Goal: Transaction & Acquisition: Book appointment/travel/reservation

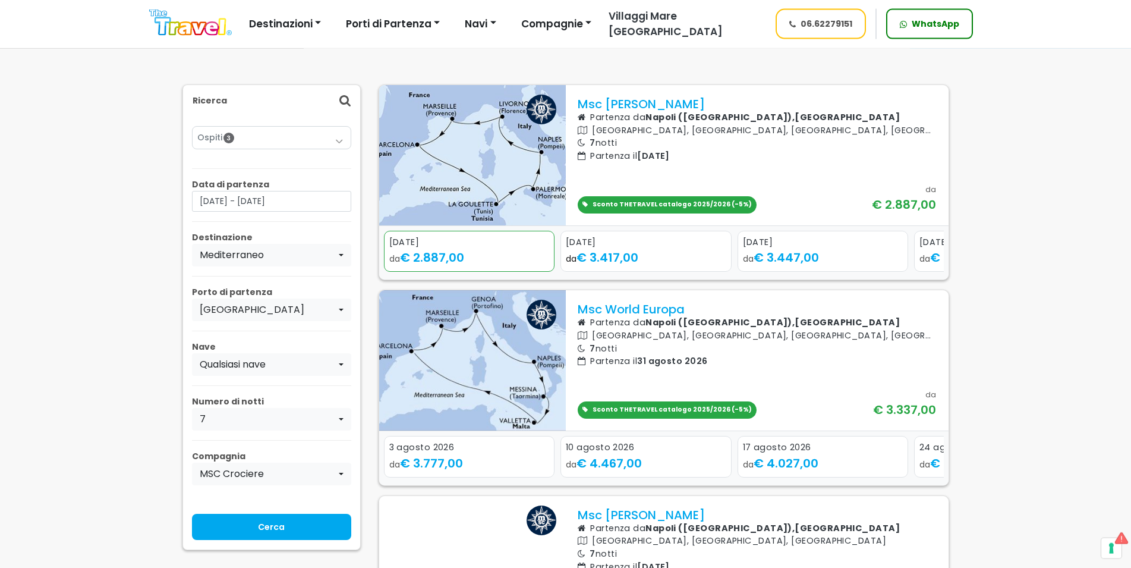
scroll to position [121, 0]
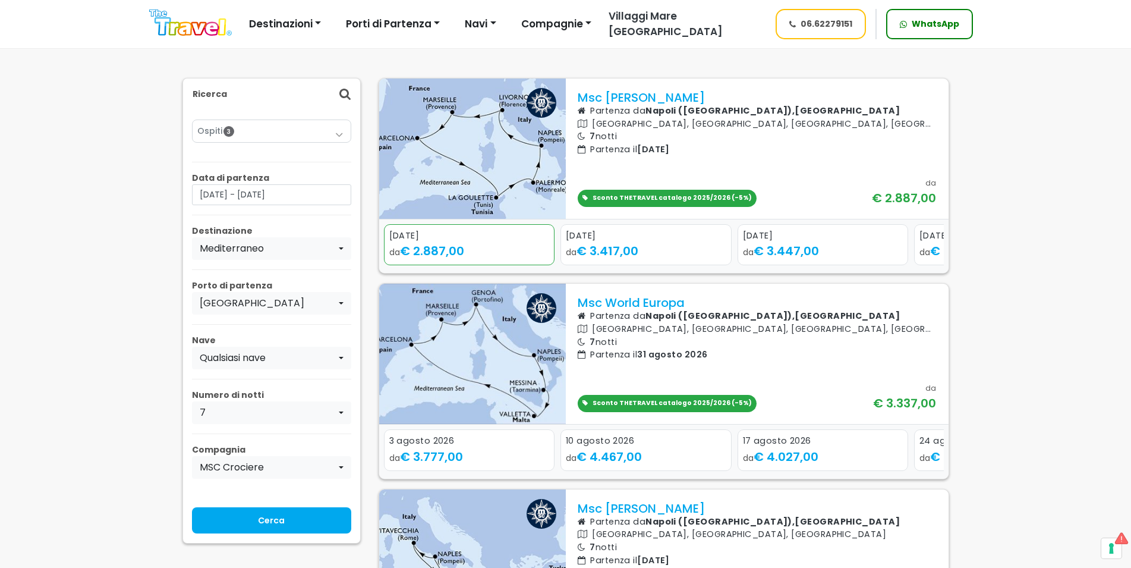
click at [934, 454] on icon "Next slide" at bounding box center [933, 458] width 6 height 8
click at [794, 243] on span "€ 3.447,00" at bounding box center [786, 251] width 65 height 17
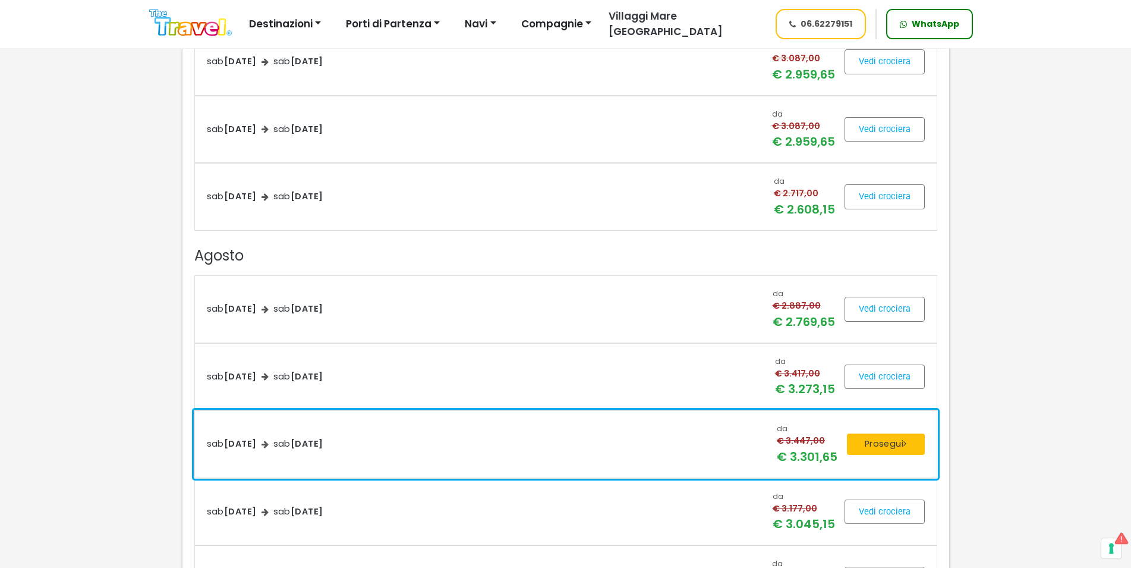
scroll to position [1152, 0]
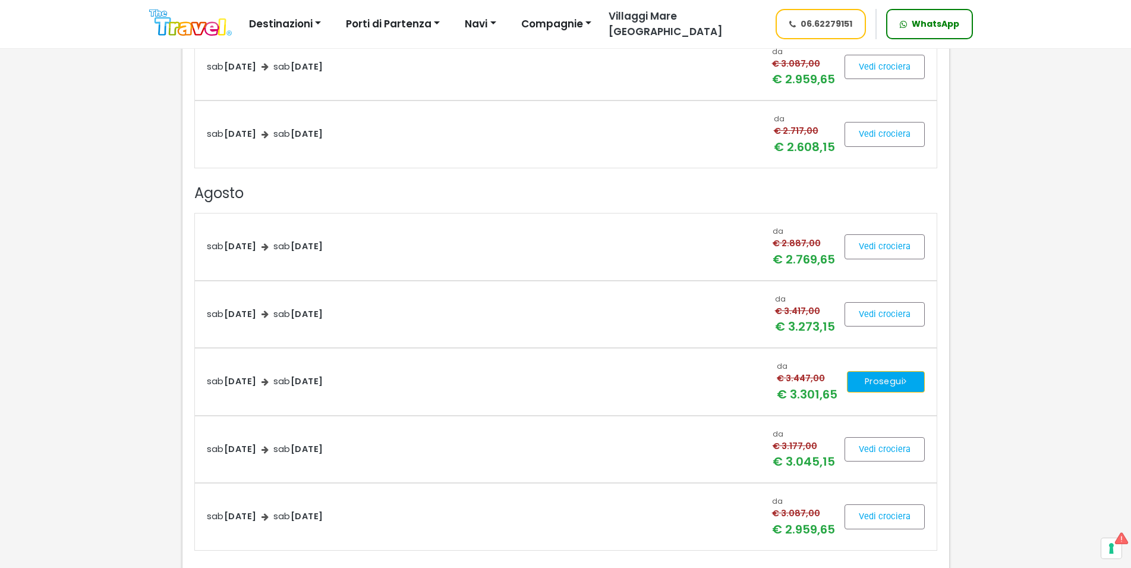
click at [893, 385] on button "Prosegui" at bounding box center [886, 381] width 78 height 21
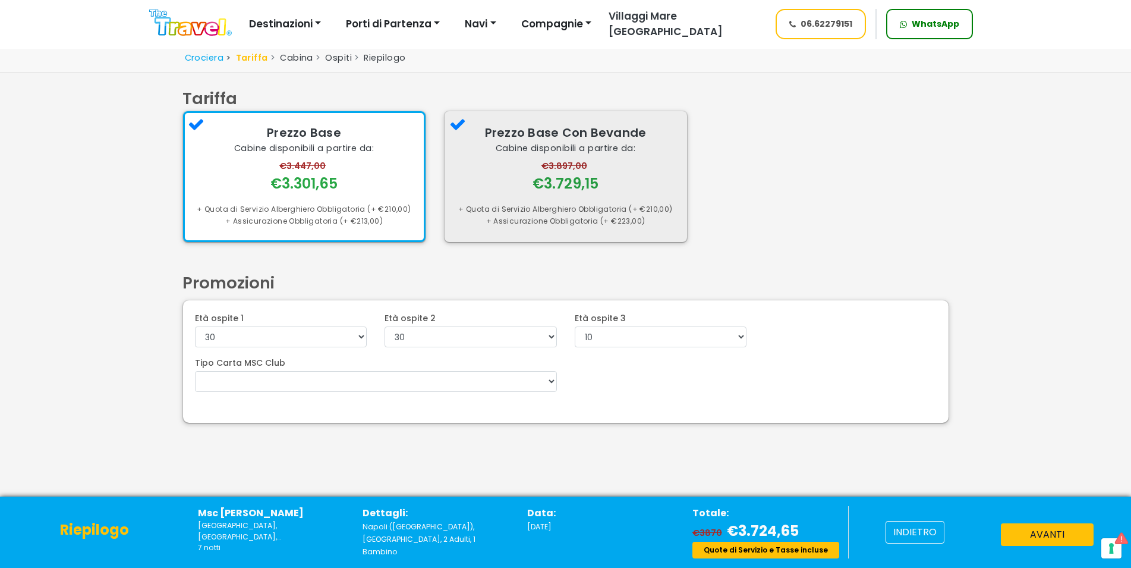
click at [587, 196] on div "Prezzo Base Con Bevande Cabine disponibili a partire da: €3.897,00 €3.729,15 + …" at bounding box center [566, 176] width 243 height 130
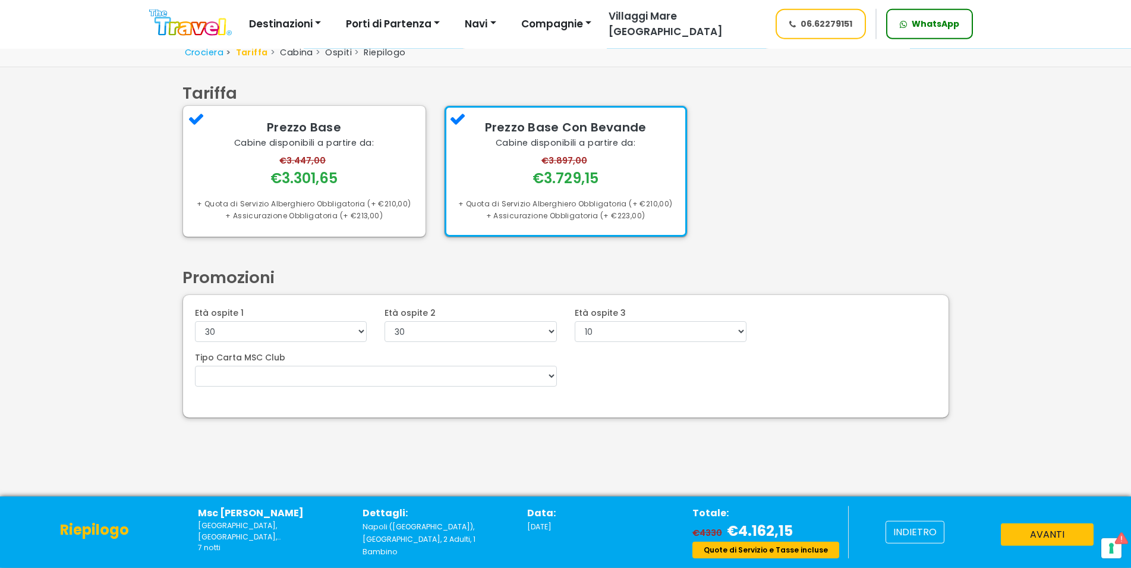
scroll to position [56, 0]
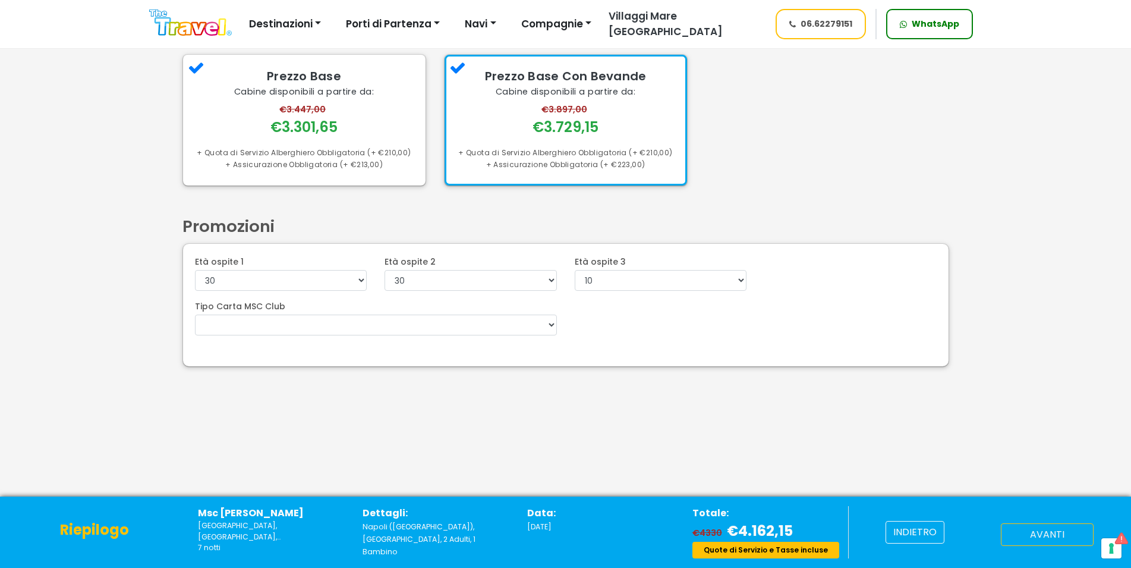
click at [1049, 533] on button "avanti" at bounding box center [1047, 534] width 93 height 23
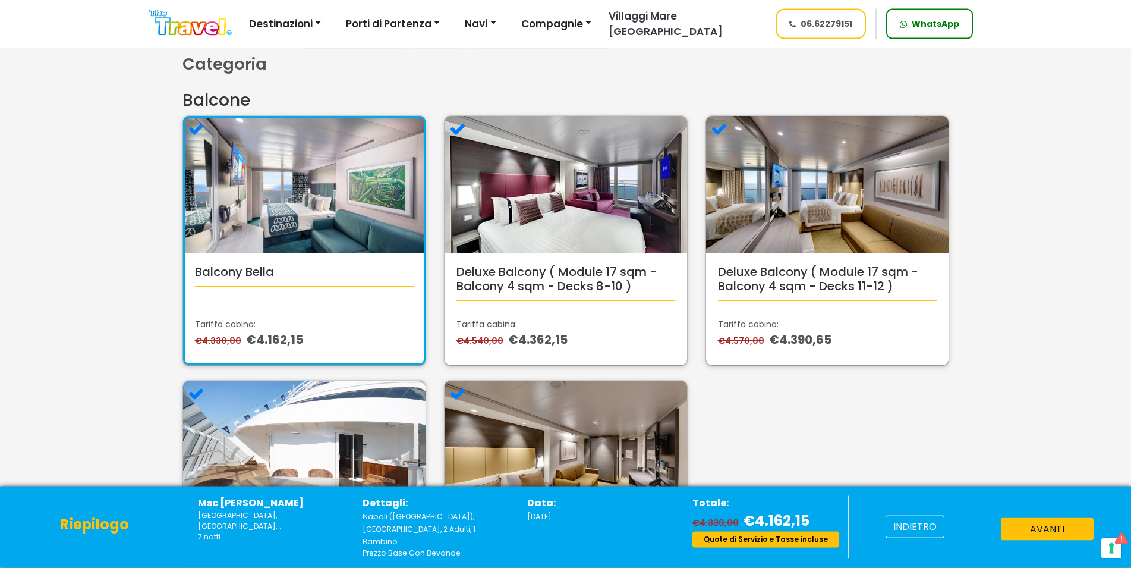
scroll to position [61, 0]
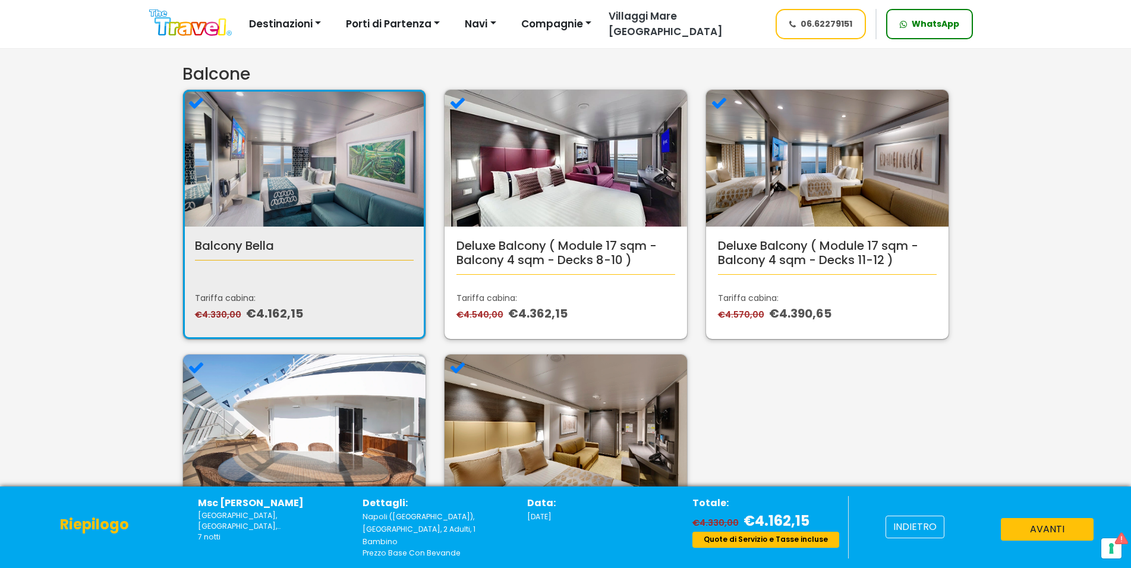
click at [318, 301] on div "Balcony Bella Tariffa cabina: €4.330,00 €4.162,15" at bounding box center [305, 214] width 244 height 250
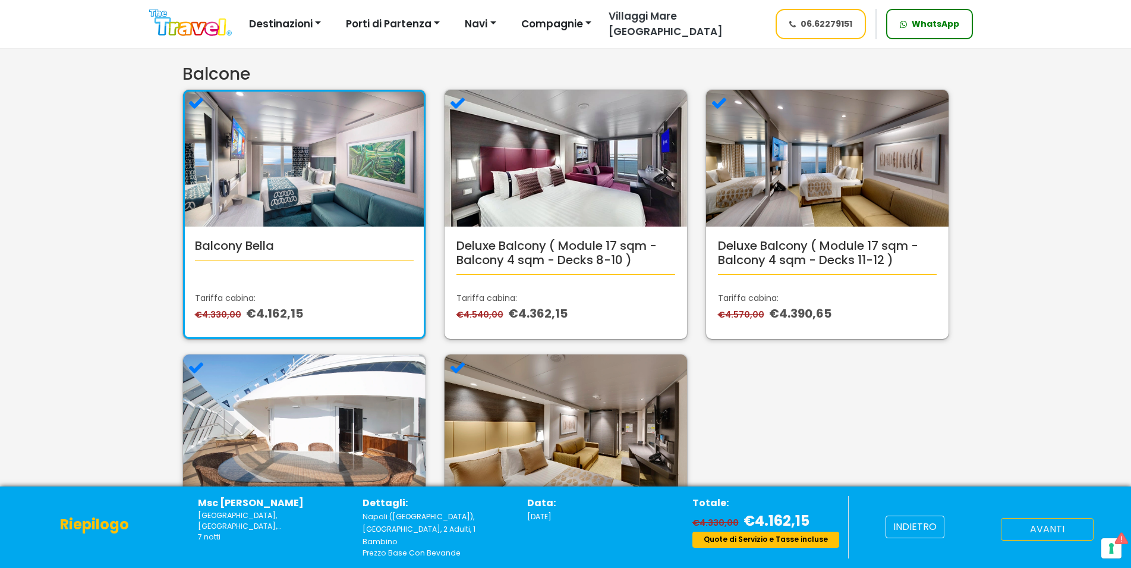
click at [1042, 539] on button "avanti" at bounding box center [1047, 529] width 93 height 23
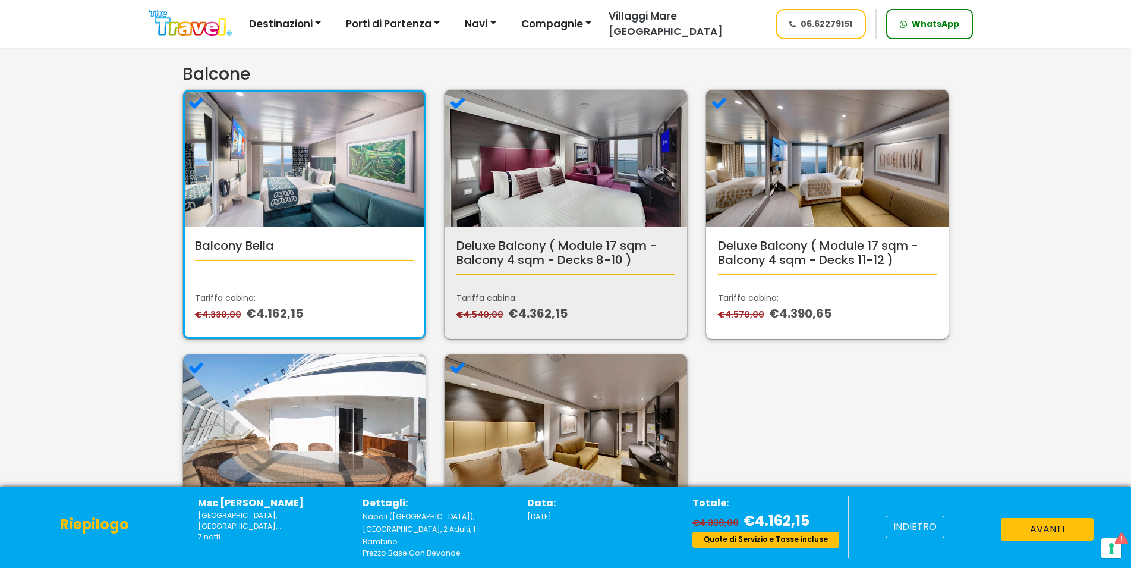
scroll to position [61, 0]
click at [609, 307] on p "€4.540,00 €4.362,15" at bounding box center [566, 313] width 219 height 18
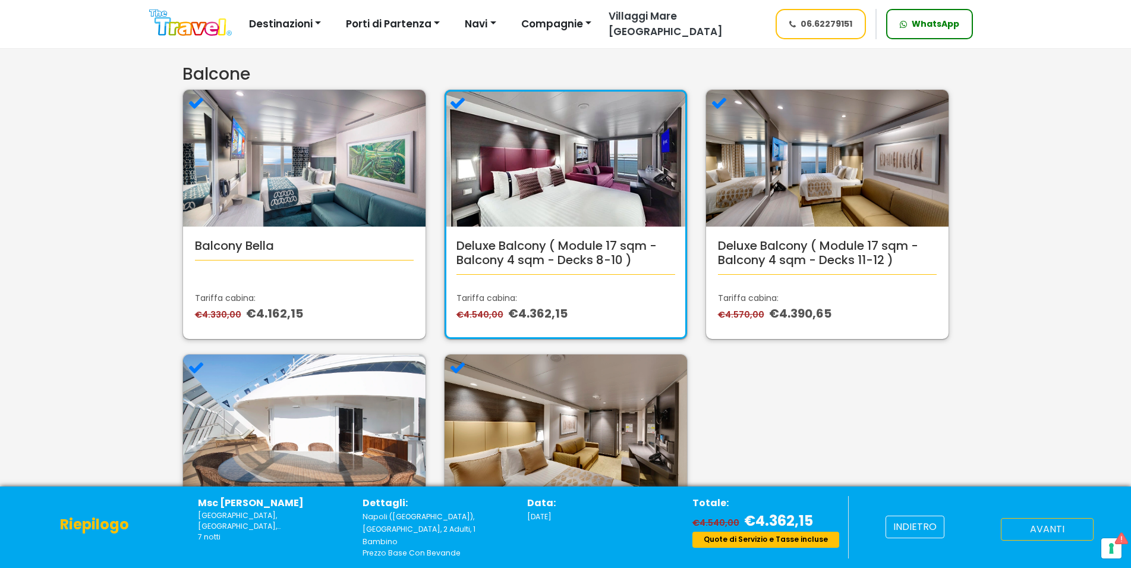
click at [1035, 537] on button "avanti" at bounding box center [1047, 529] width 93 height 23
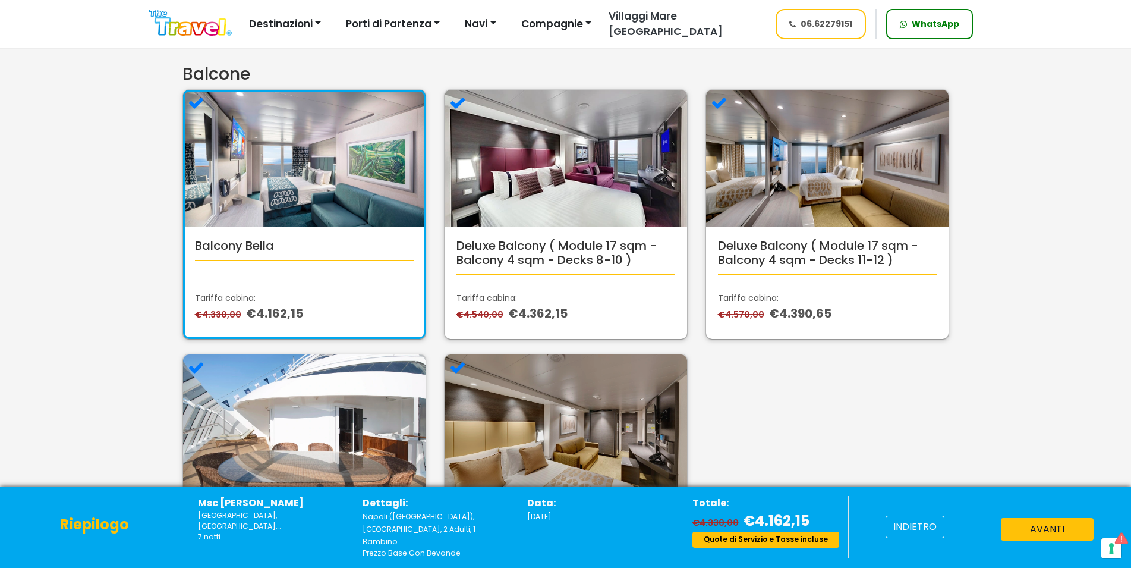
scroll to position [61, 0]
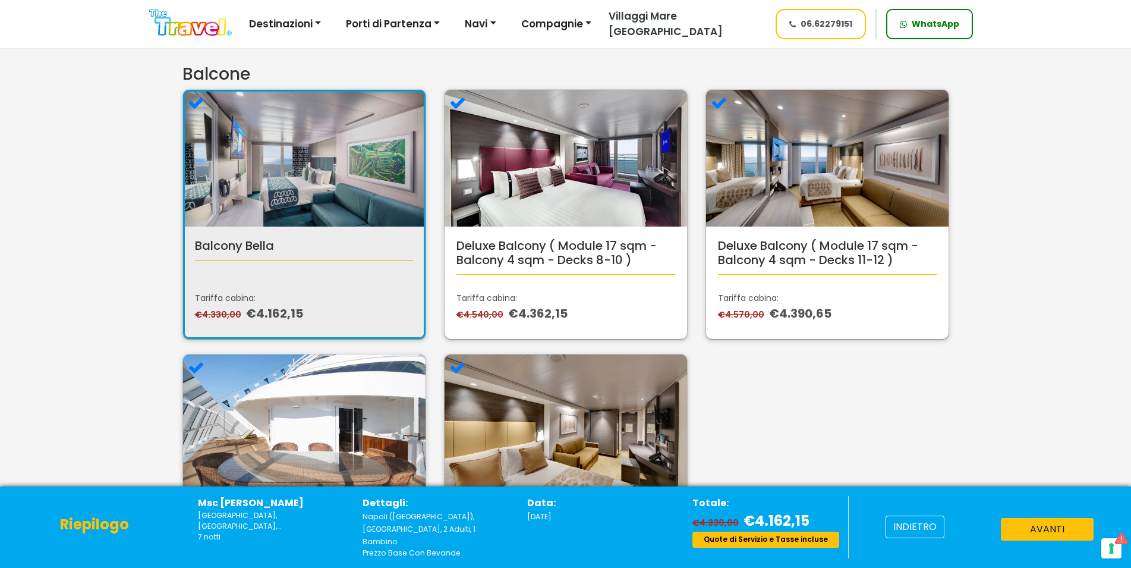
click at [287, 307] on div "Balcony Bella Tariffa cabina: €4.330,00 €4.162,15" at bounding box center [305, 214] width 244 height 250
click at [288, 289] on div "Balcony Bella Tariffa cabina: €4.330,00 €4.162,15" at bounding box center [305, 214] width 244 height 250
click at [306, 302] on div "Balcony Bella Tariffa cabina: €4.330,00 €4.162,15" at bounding box center [305, 214] width 244 height 250
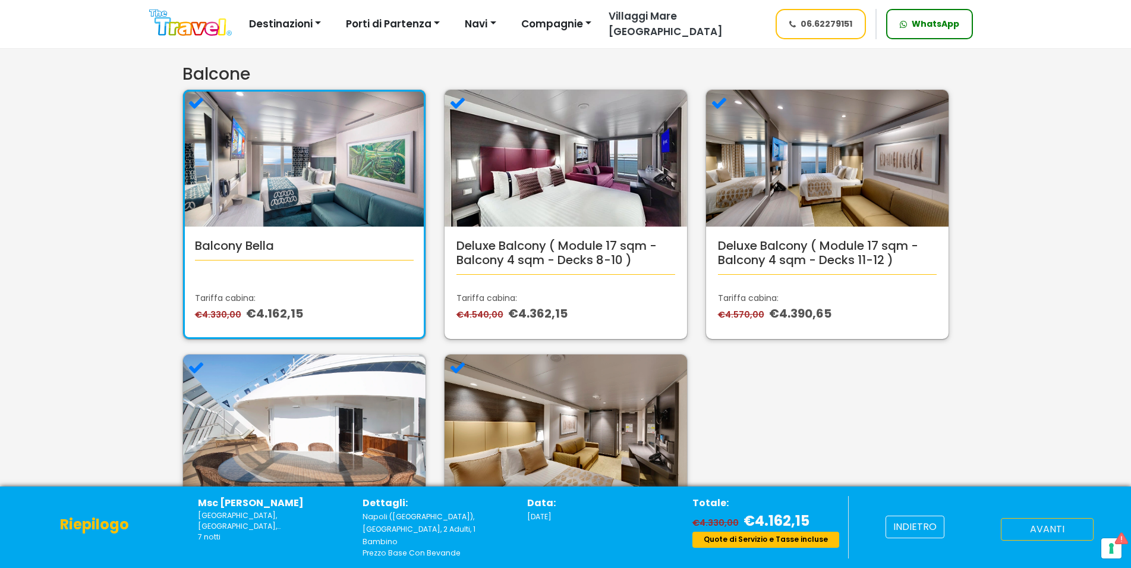
click at [1080, 532] on button "avanti" at bounding box center [1047, 529] width 93 height 23
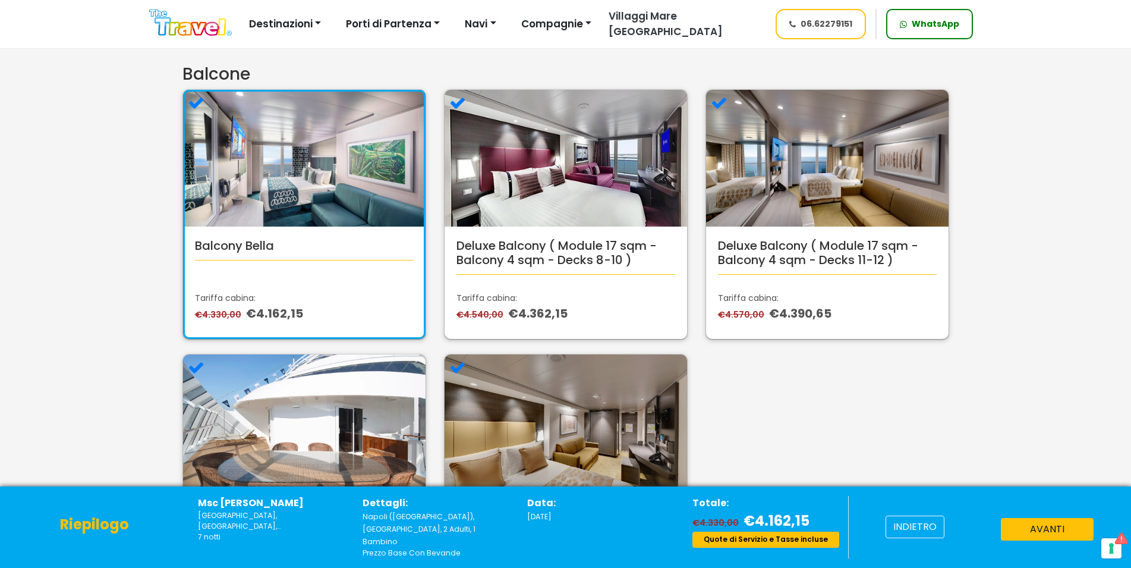
scroll to position [61, 0]
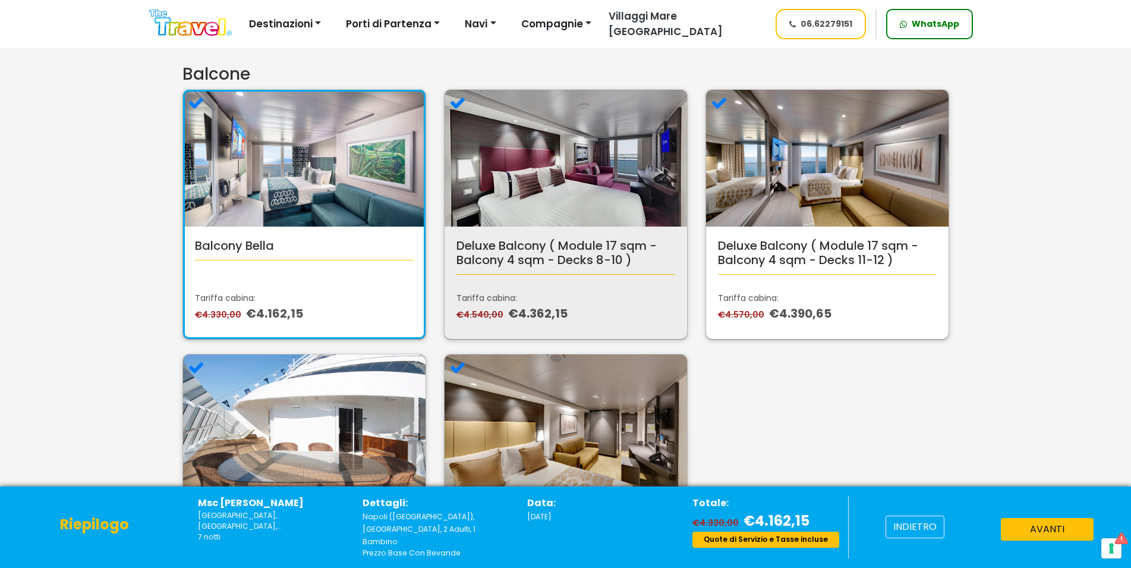
click at [624, 304] on p "Tariffa cabina:" at bounding box center [566, 298] width 219 height 12
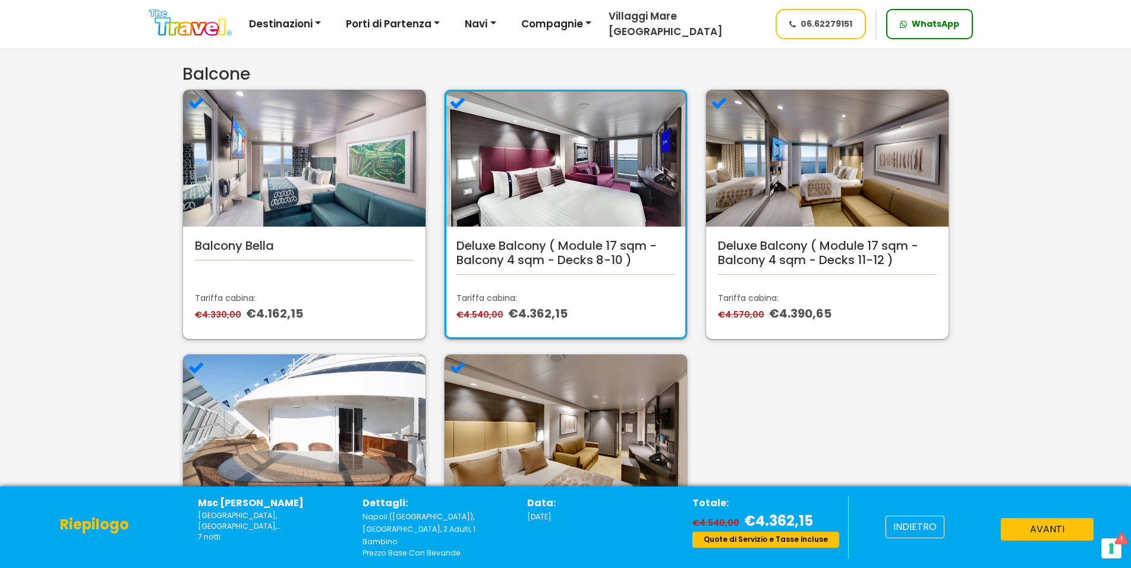
scroll to position [0, 0]
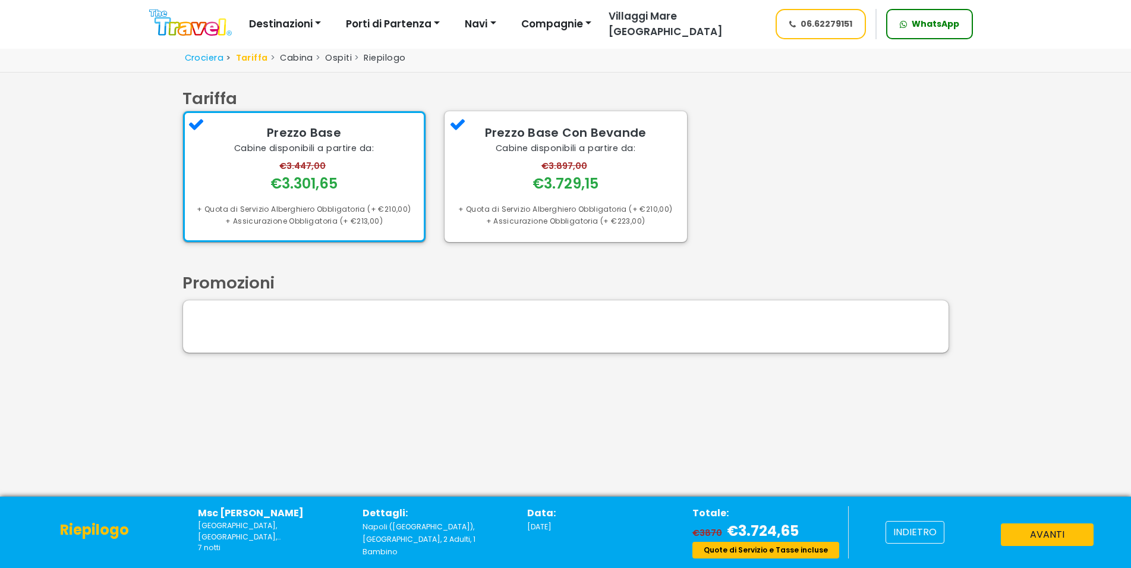
scroll to position [56, 0]
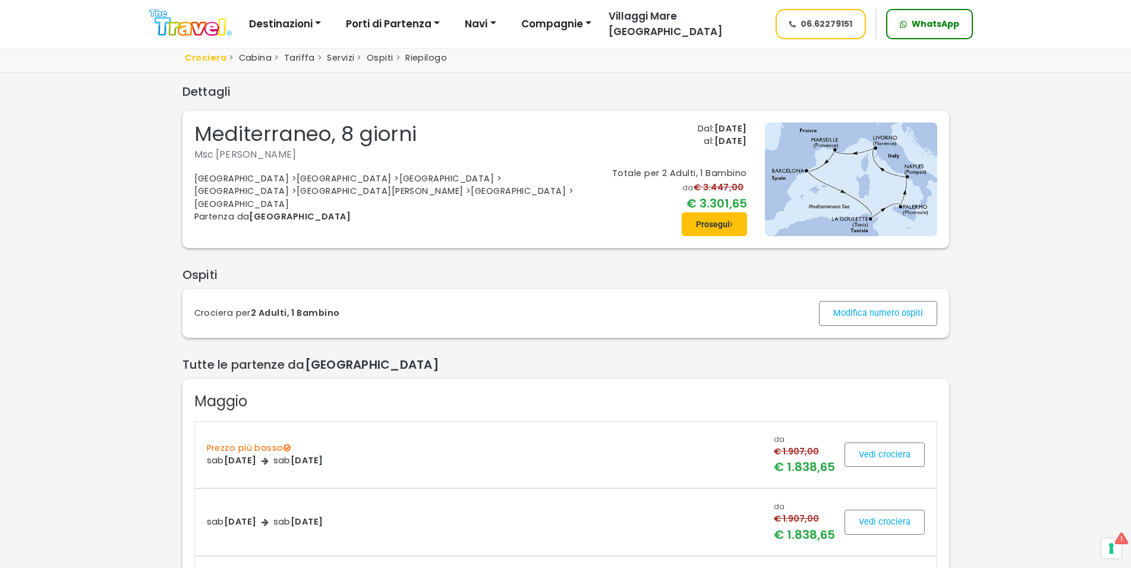
scroll to position [1152, 0]
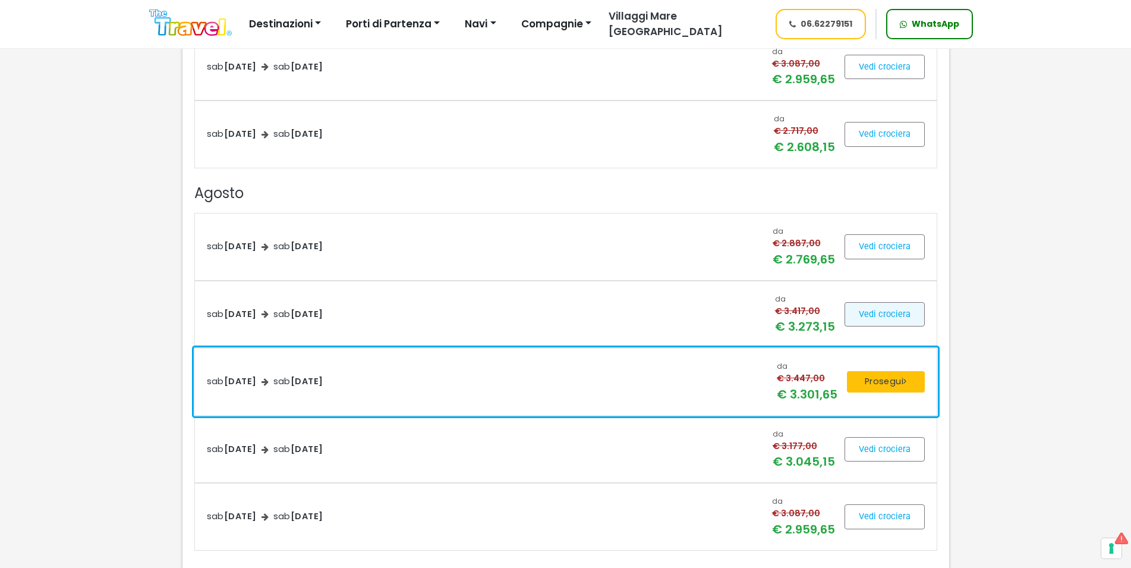
click at [883, 318] on span at bounding box center [885, 314] width 80 height 29
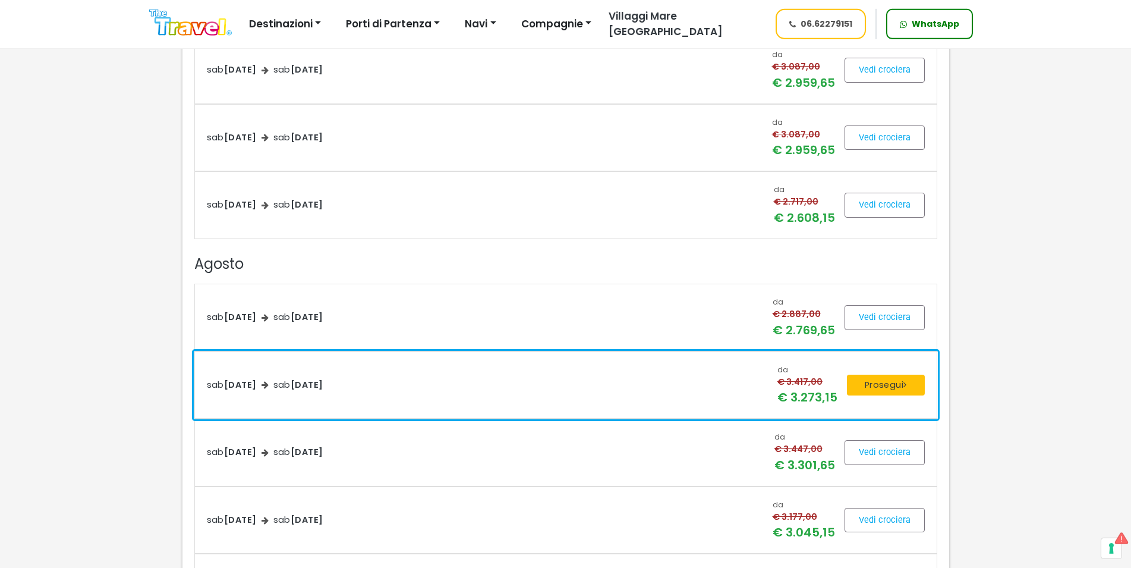
scroll to position [1152, 0]
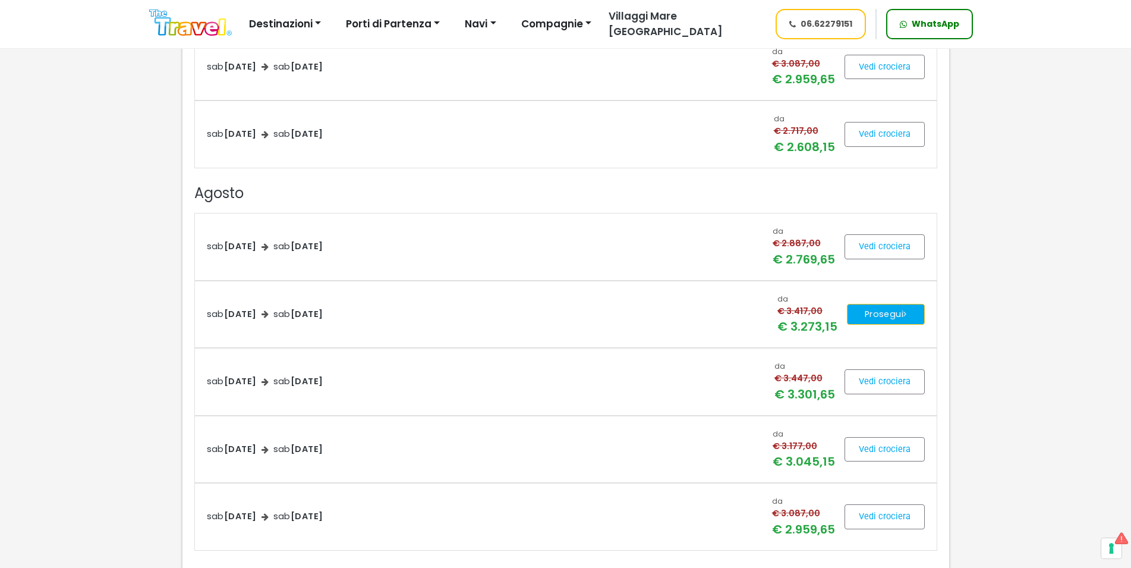
click at [913, 312] on button "Prosegui" at bounding box center [886, 314] width 78 height 21
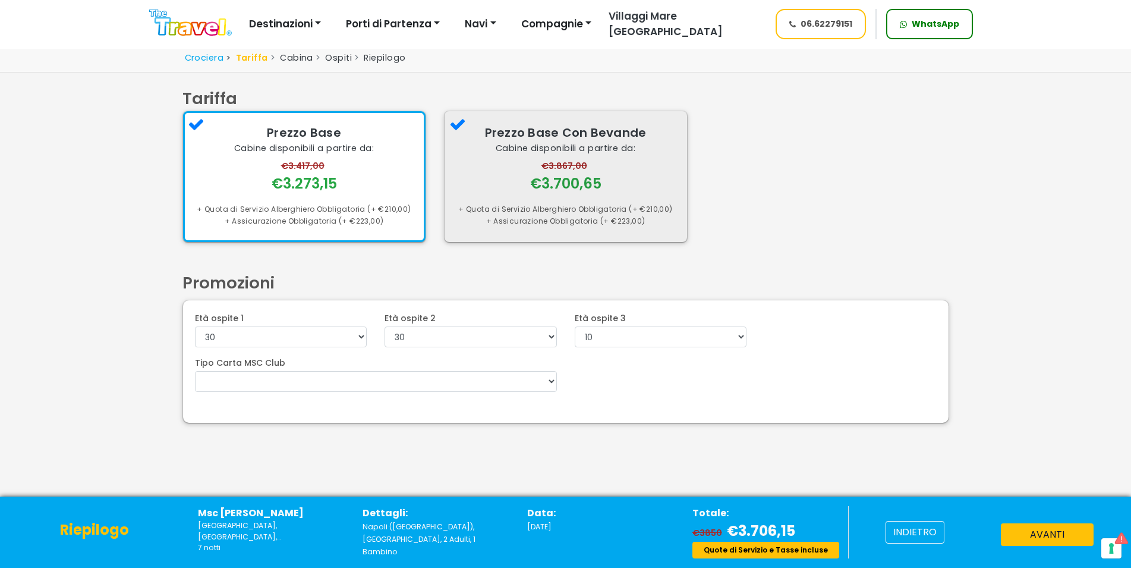
click at [634, 194] on div "Prezzo Base Con Bevande Cabine disponibili a partire da: €3.867,00 €3.700,65 + …" at bounding box center [566, 176] width 243 height 130
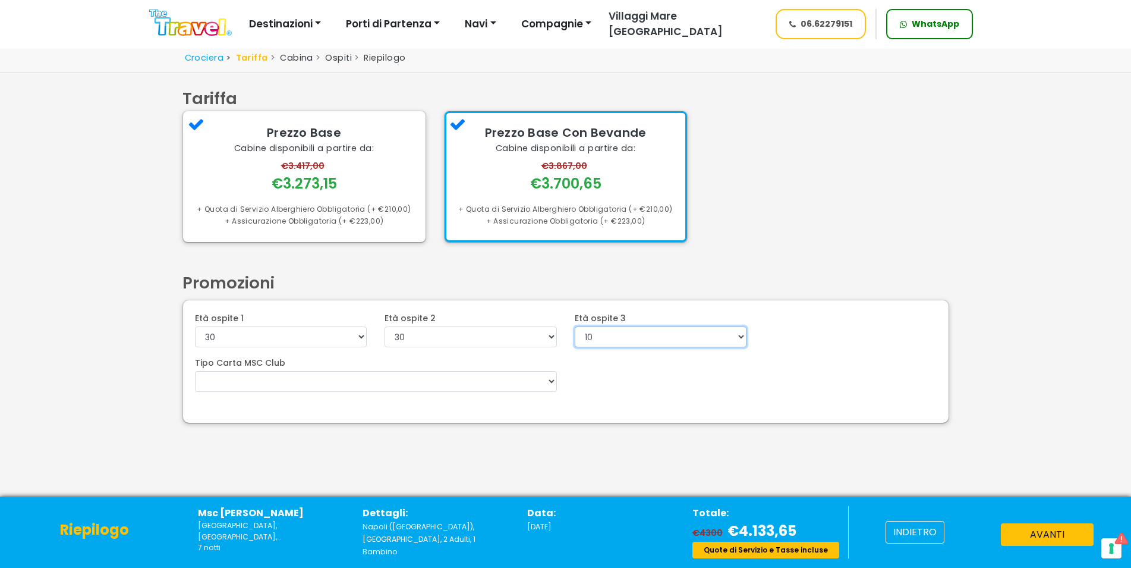
click at [575, 326] on select "0 1 2 3 4 5 6 7 8 9 10 11 12 13 14 15 16 17 18 19 20 21 22" at bounding box center [661, 336] width 172 height 21
select select "6"
click option "6" at bounding box center [0, 0] width 0 height 0
click at [1063, 542] on button "avanti" at bounding box center [1047, 534] width 93 height 23
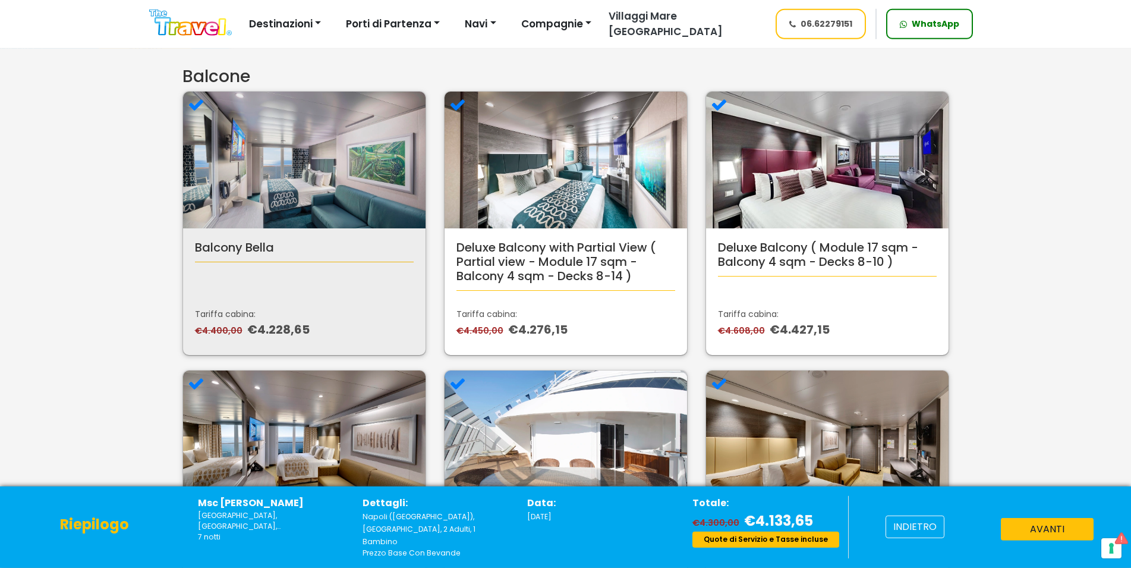
scroll to position [364, 0]
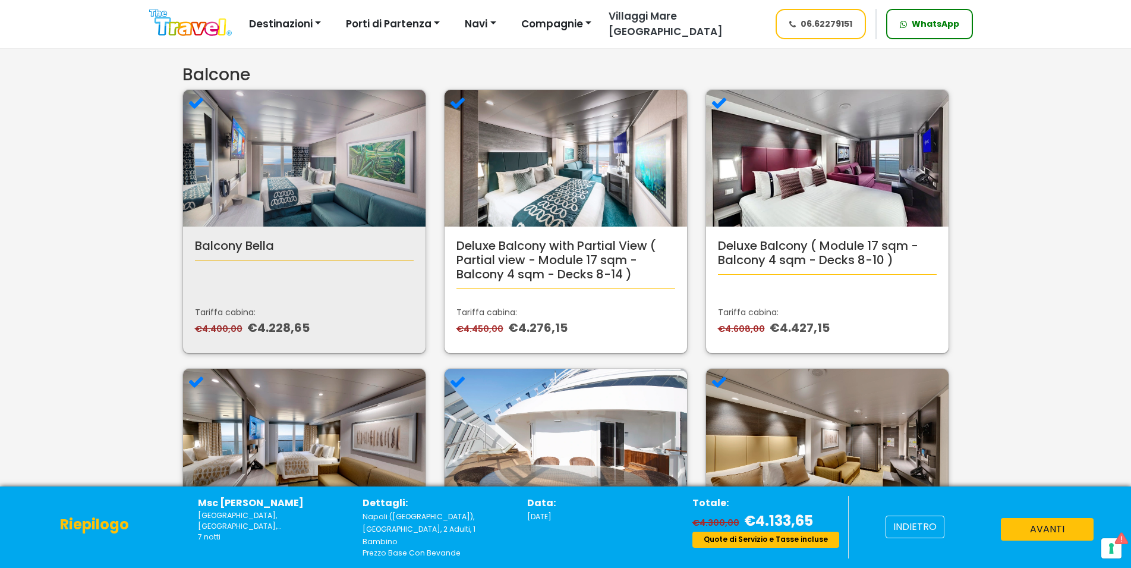
click at [337, 325] on p "€4.400,00 €4.228,65" at bounding box center [304, 328] width 219 height 18
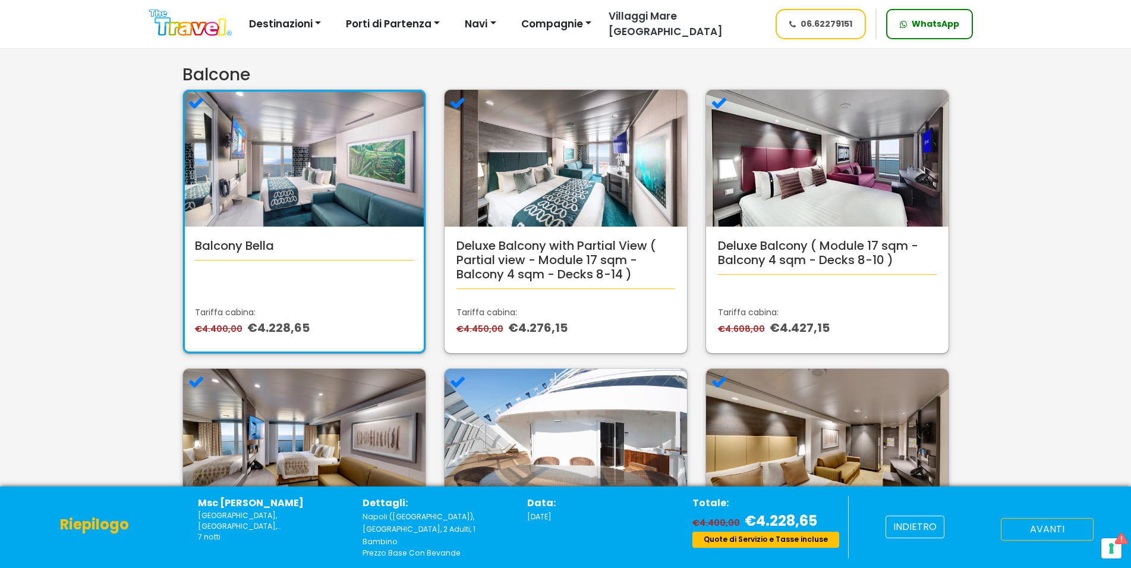
click at [1060, 540] on button "avanti" at bounding box center [1047, 529] width 93 height 23
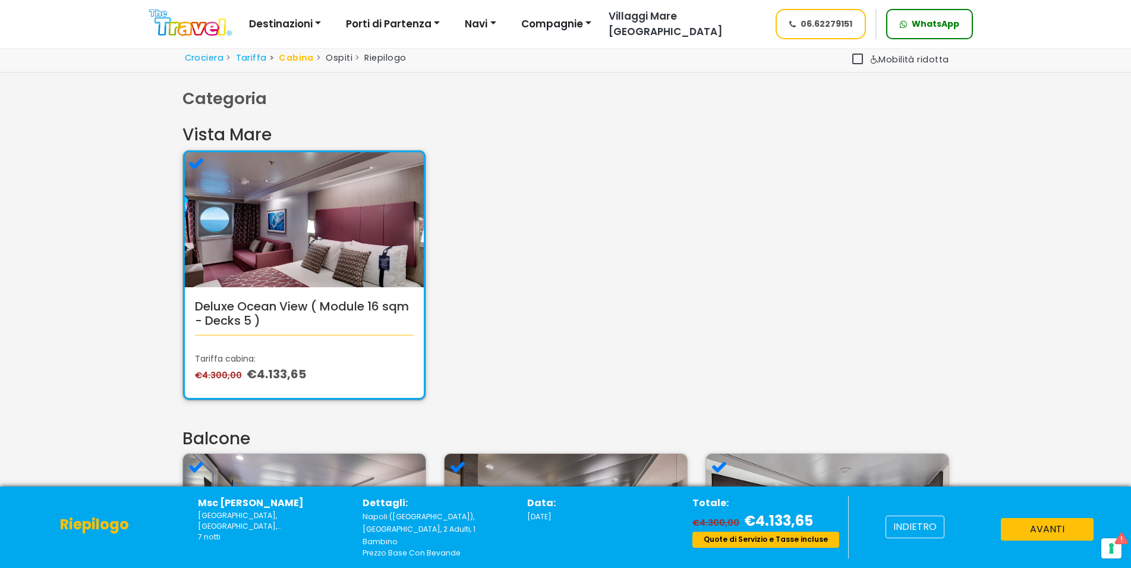
scroll to position [364, 0]
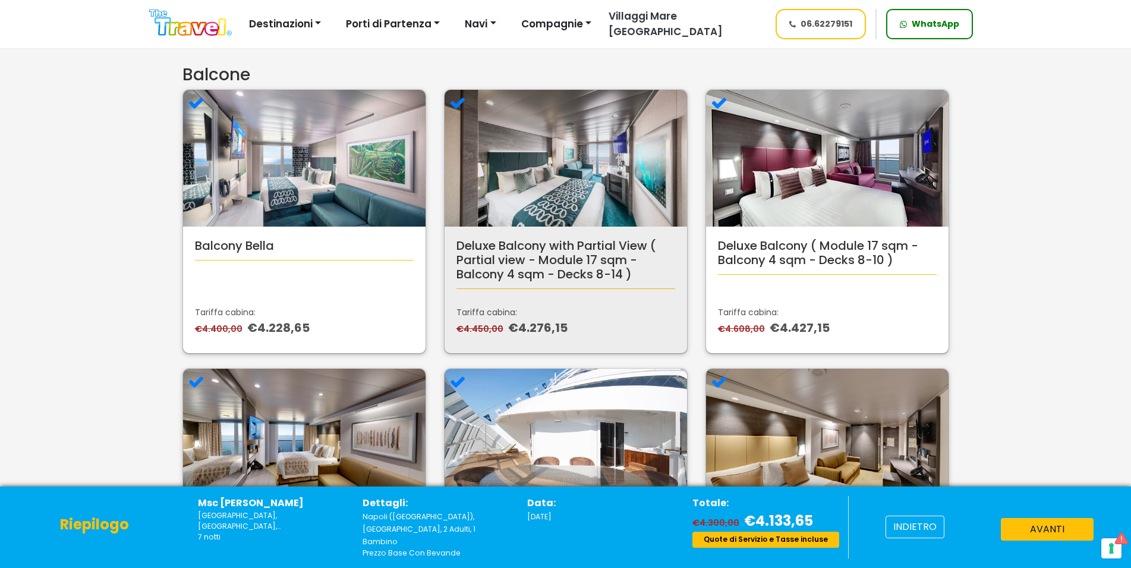
click at [597, 335] on p "€4.450,00 €4.276,15" at bounding box center [566, 328] width 219 height 18
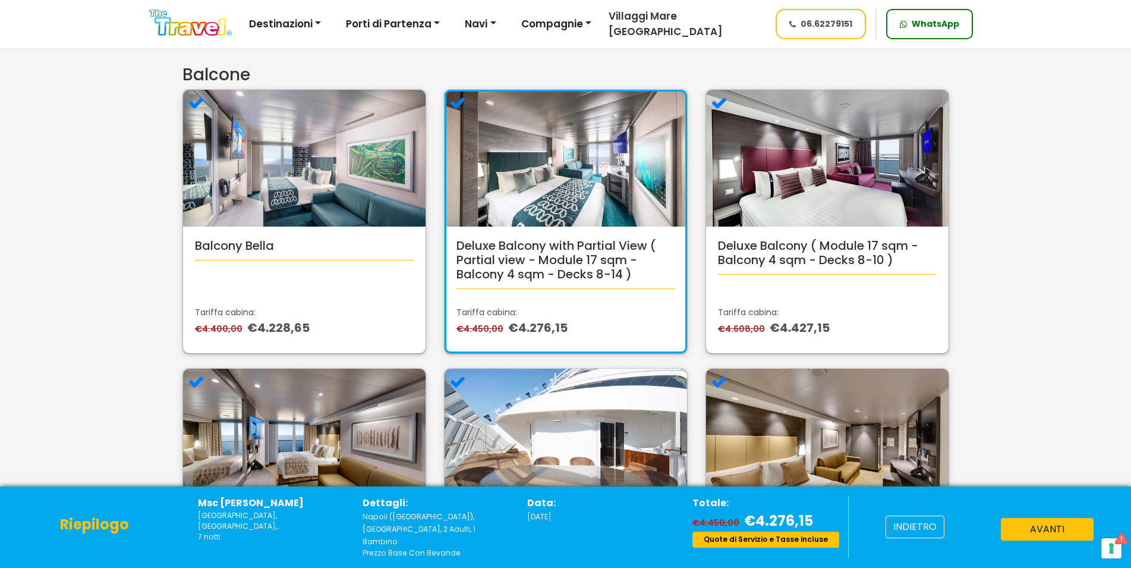
click at [1056, 520] on div "indietro avanti" at bounding box center [989, 527] width 282 height 62
click at [1062, 529] on button "avanti" at bounding box center [1047, 529] width 93 height 23
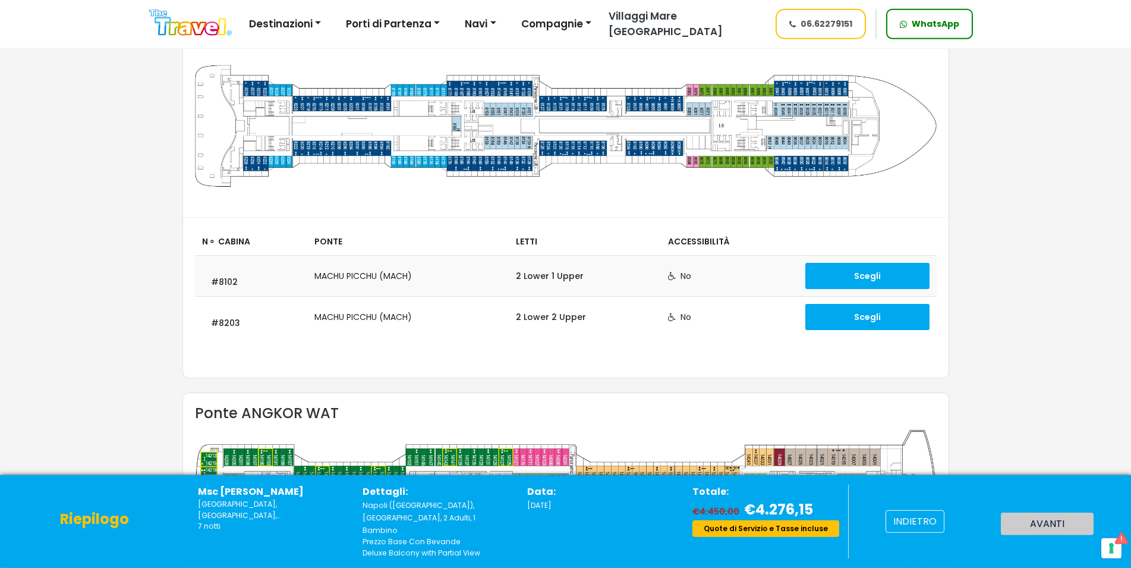
scroll to position [121, 0]
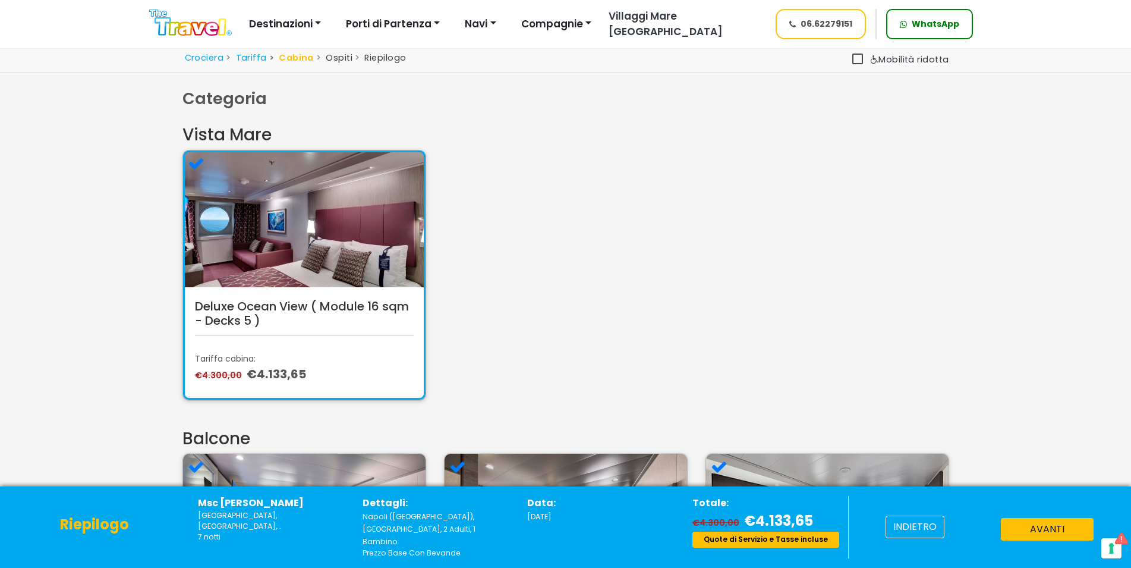
scroll to position [364, 0]
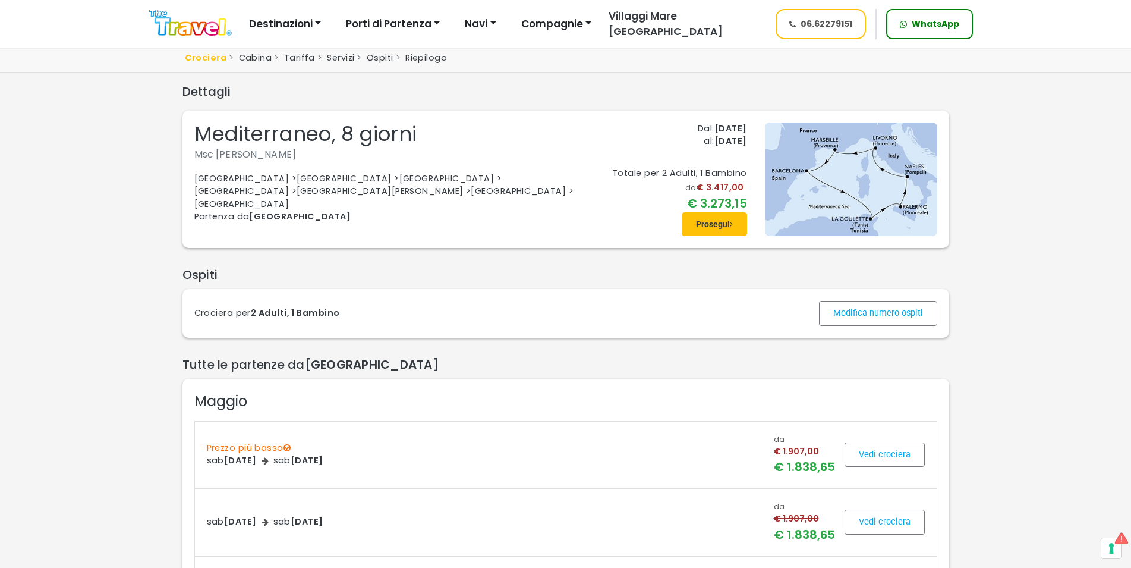
scroll to position [1152, 0]
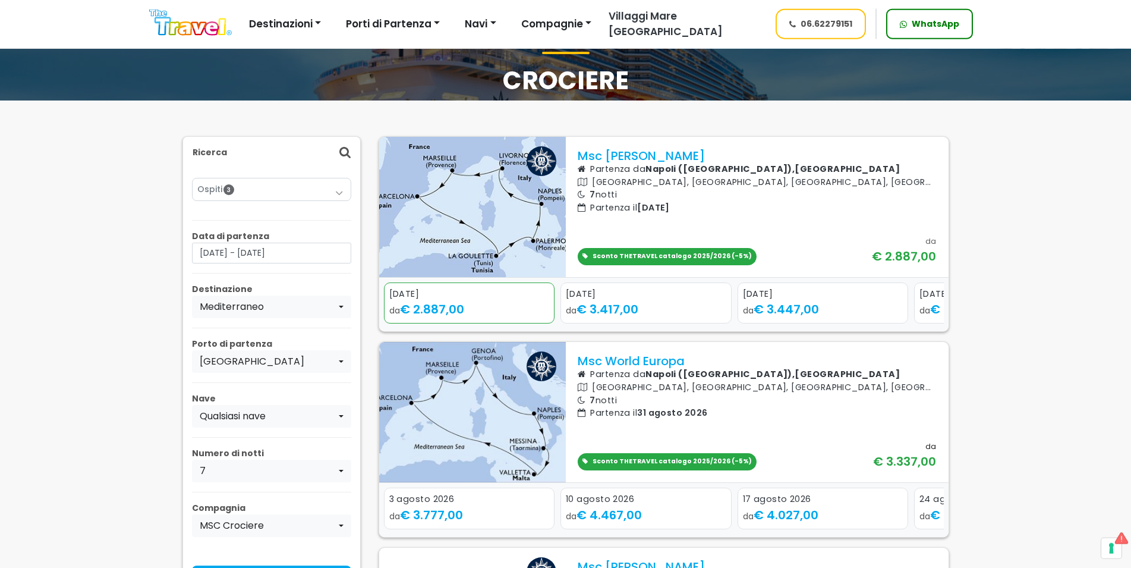
scroll to position [61, 0]
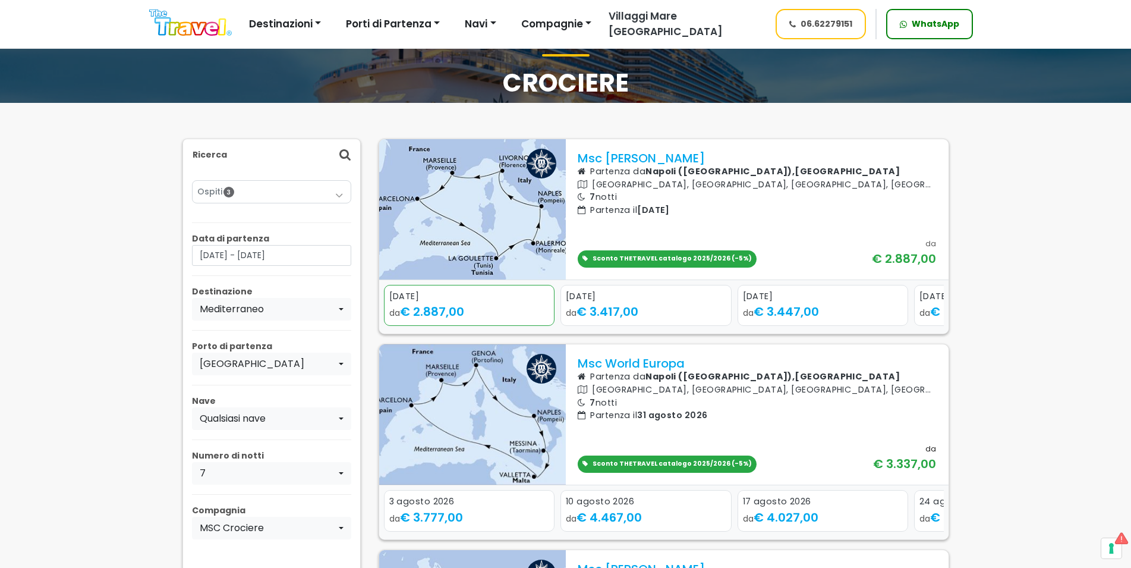
click at [862, 443] on div "Sconto THETRAVEL catalogo 2025/2026 (-5%) da € 3.337,00" at bounding box center [757, 458] width 359 height 30
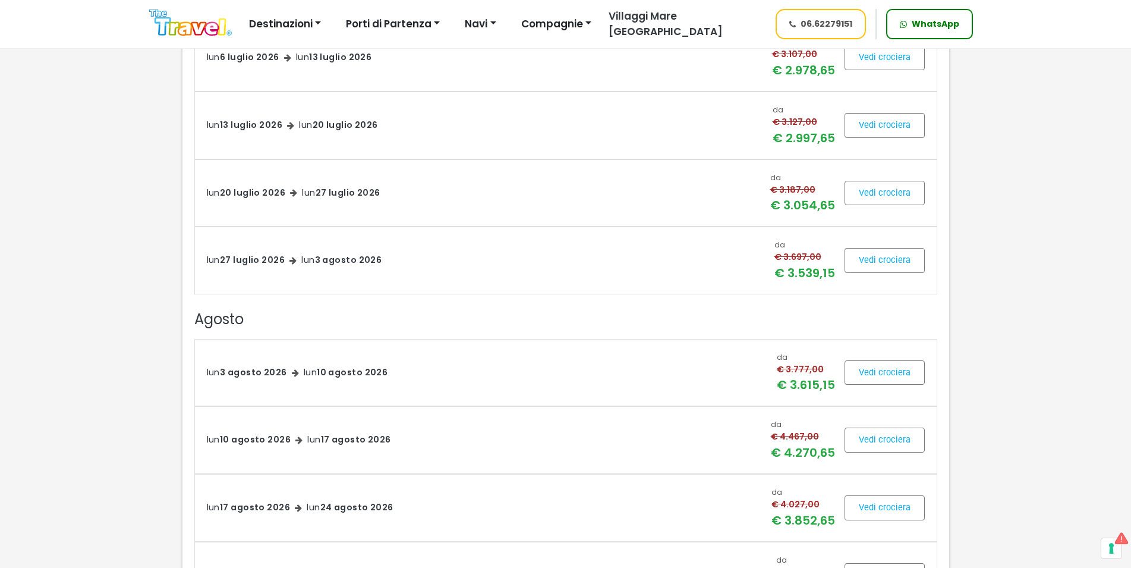
scroll to position [1516, 0]
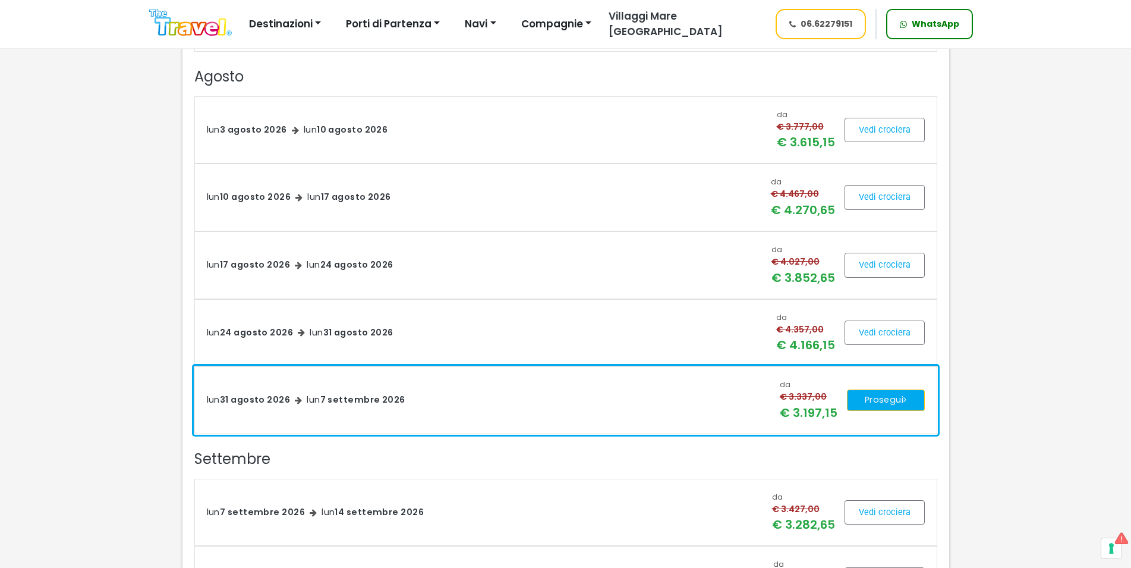
click at [888, 407] on button "Prosegui" at bounding box center [886, 399] width 78 height 21
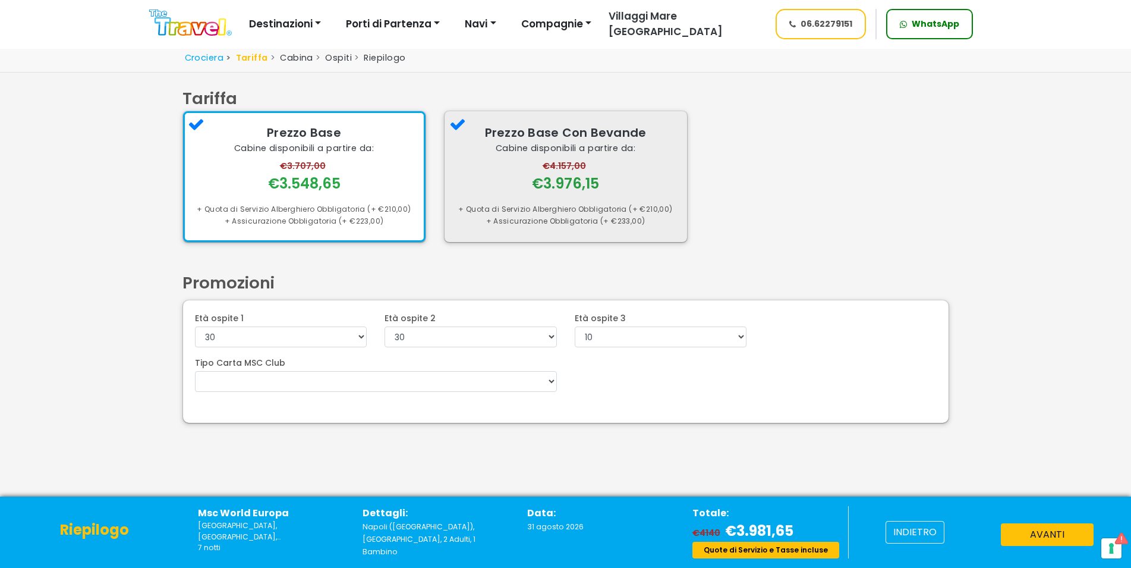
click at [590, 198] on div "Prezzo Base Con Bevande Cabine disponibili a partire da: €4.157,00 €3.976,15 + …" at bounding box center [566, 176] width 243 height 130
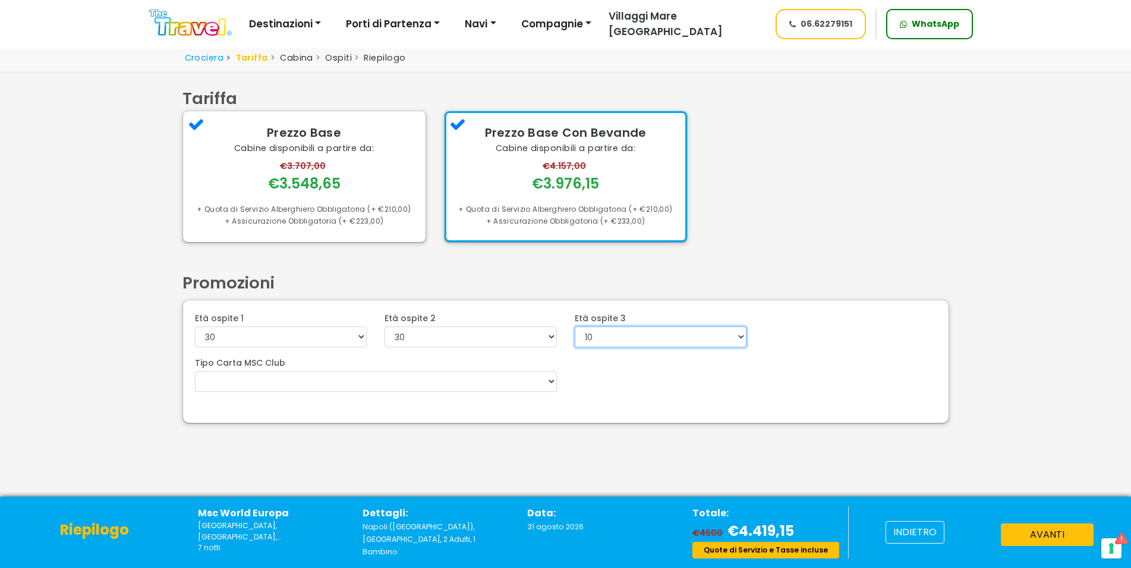
click at [575, 326] on select "0 1 2 3 4 5 6 7 8 9 10 11 12 13 14 15 16 17 18 19 20 21 22" at bounding box center [661, 336] width 172 height 21
select select "6"
click option "6" at bounding box center [0, 0] width 0 height 0
click at [1047, 534] on button "avanti" at bounding box center [1047, 534] width 93 height 23
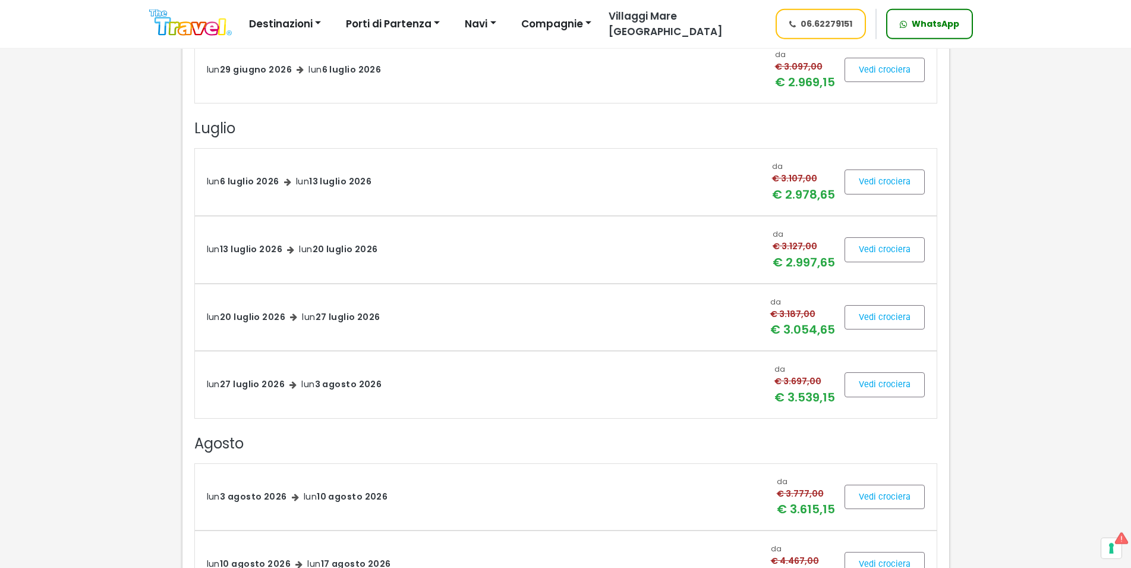
scroll to position [1092, 0]
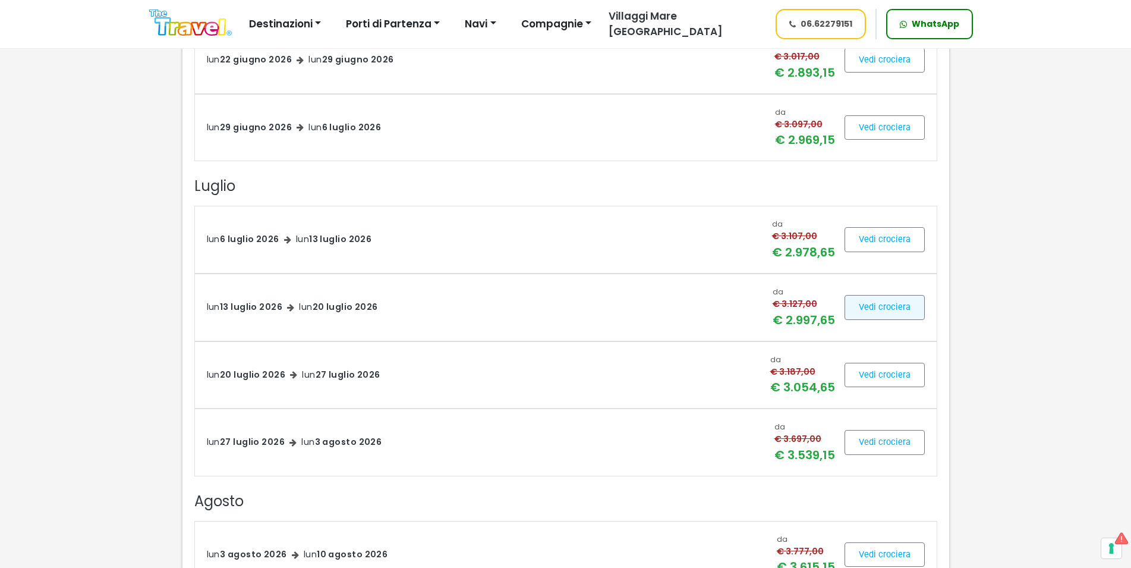
click at [898, 306] on span at bounding box center [885, 307] width 80 height 29
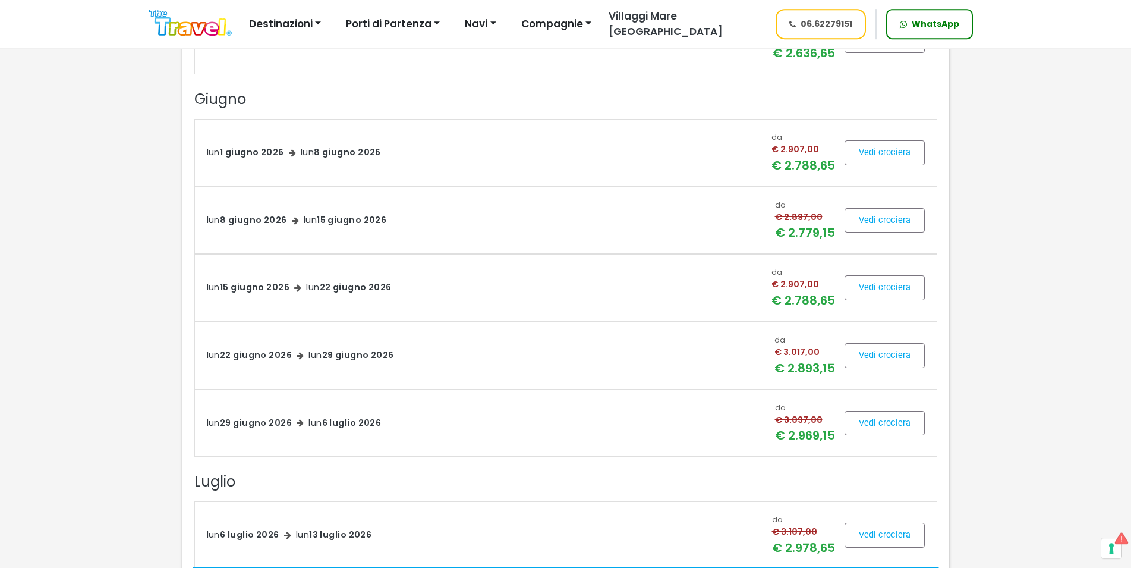
scroll to position [1031, 0]
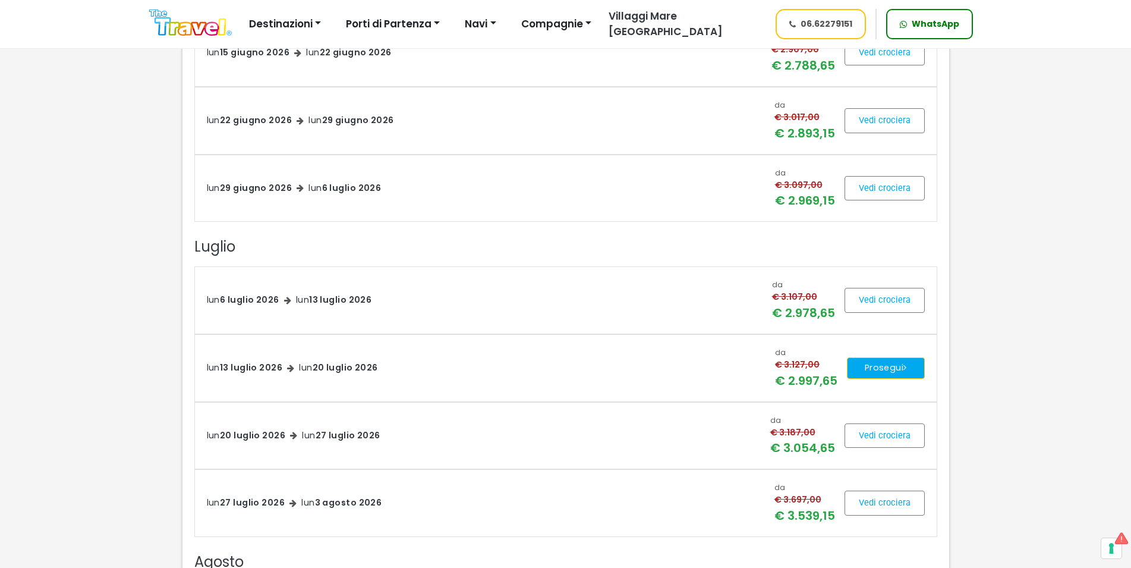
click at [904, 372] on icon at bounding box center [905, 367] width 3 height 8
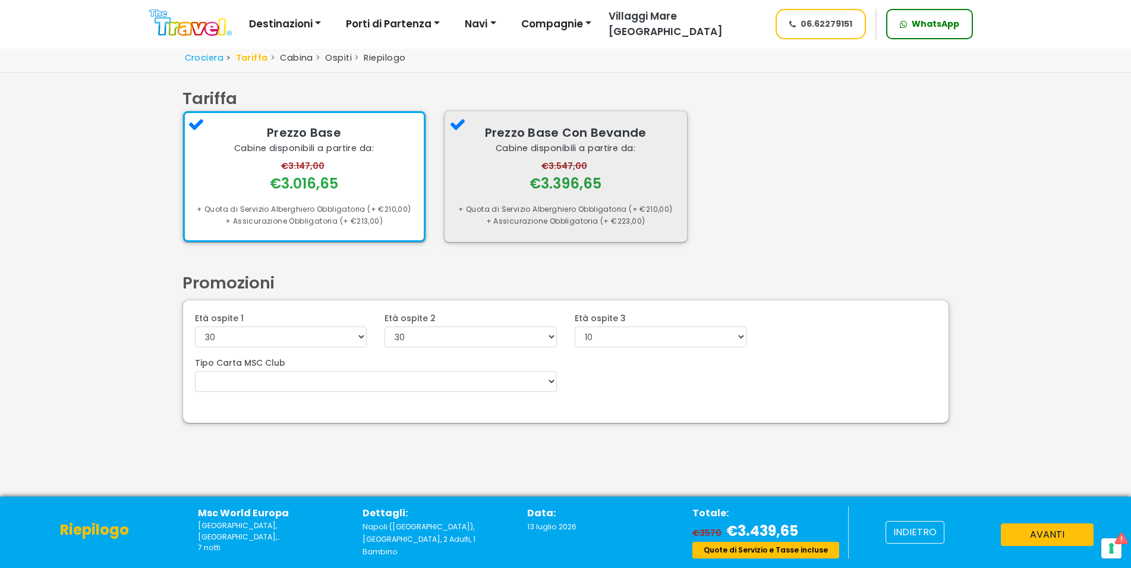
click at [582, 188] on div "€3.396,65" at bounding box center [566, 183] width 72 height 21
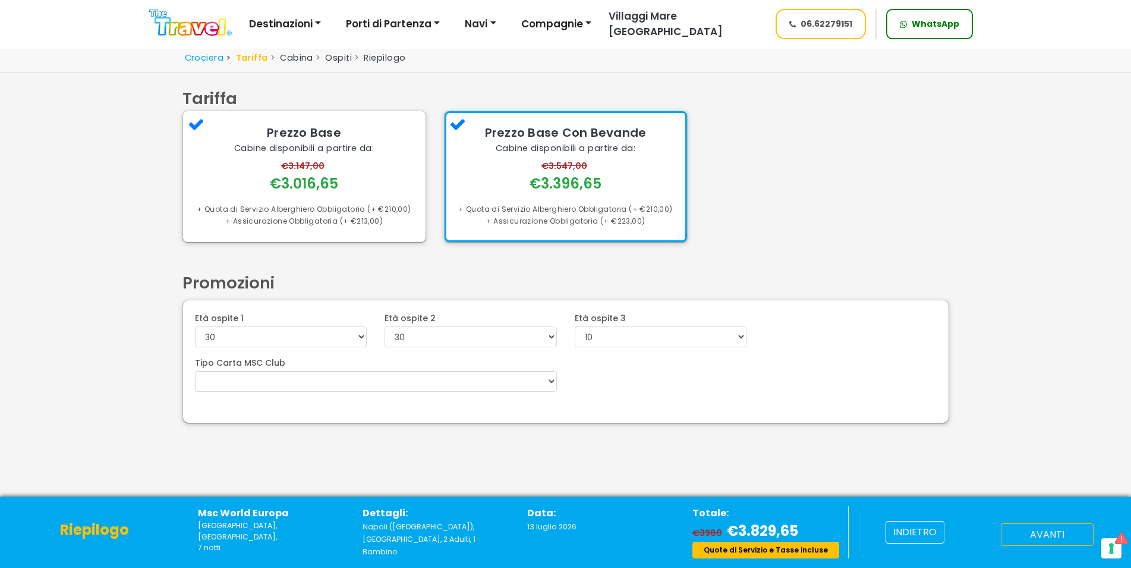
click at [1065, 534] on button "avanti" at bounding box center [1047, 534] width 93 height 23
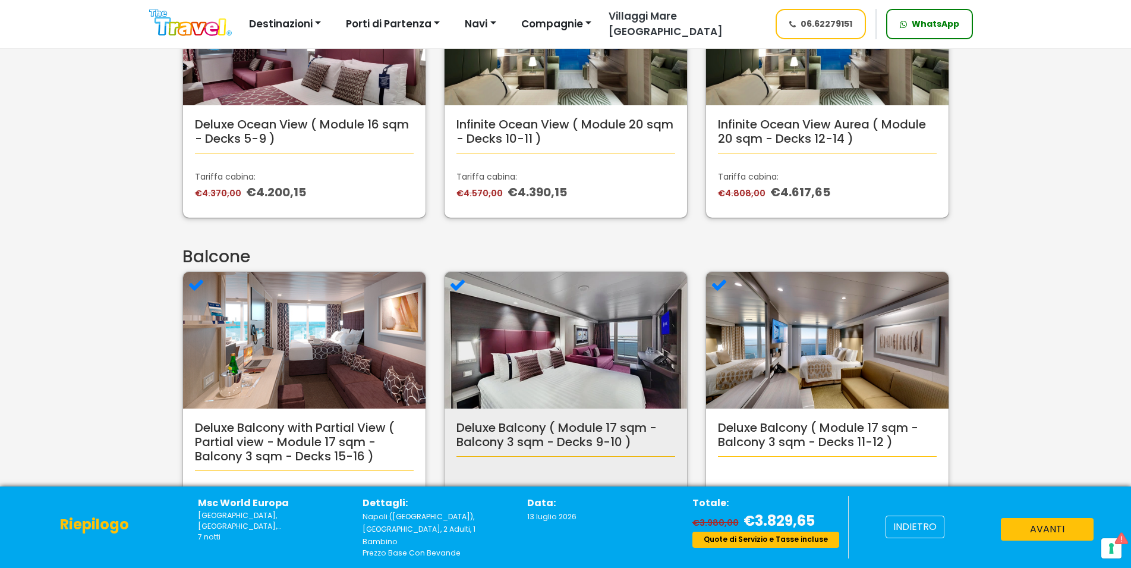
scroll to position [667, 0]
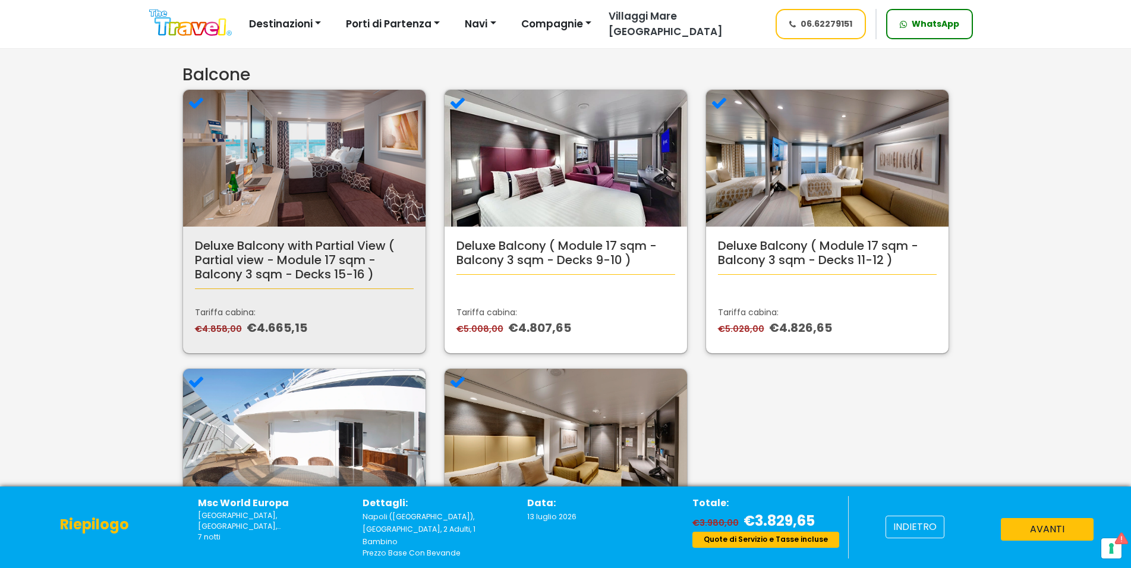
click at [309, 330] on p "€4.858,00 €4.665,15" at bounding box center [304, 328] width 219 height 18
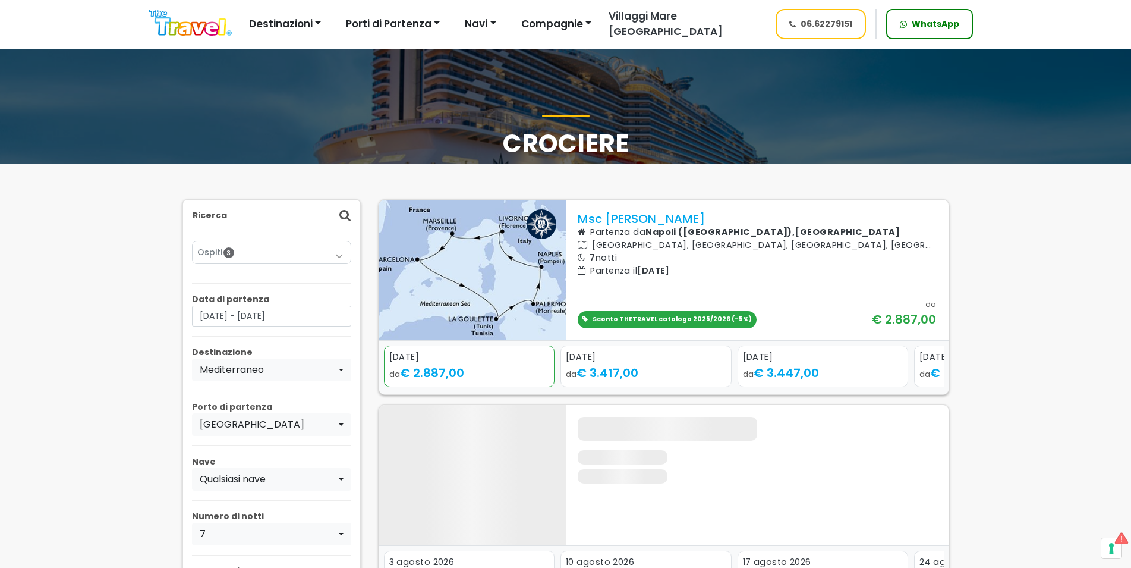
scroll to position [61, 0]
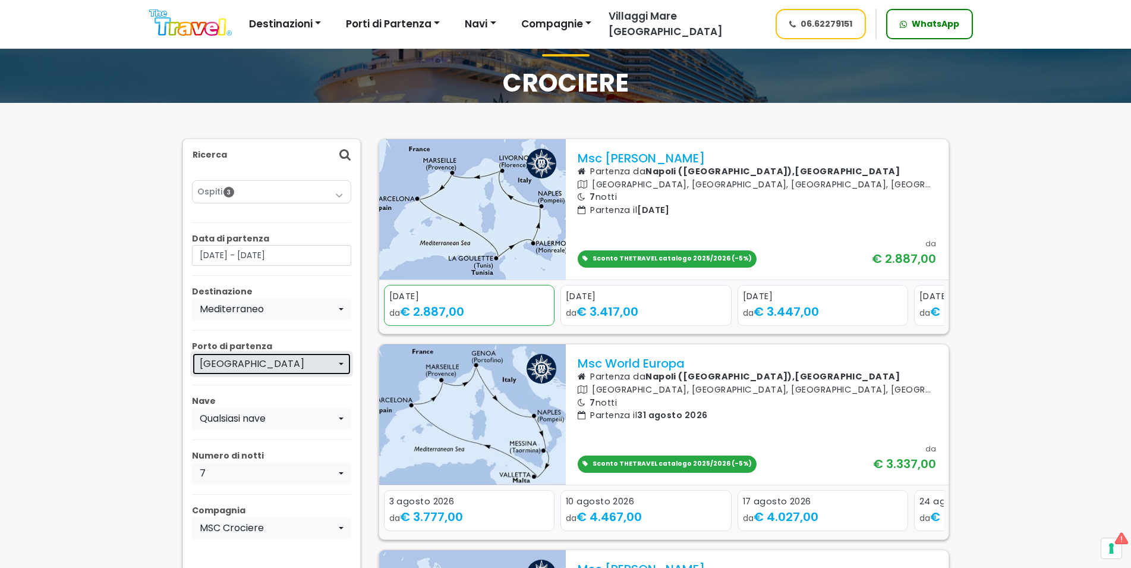
click at [273, 357] on div "[GEOGRAPHIC_DATA]" at bounding box center [268, 364] width 137 height 14
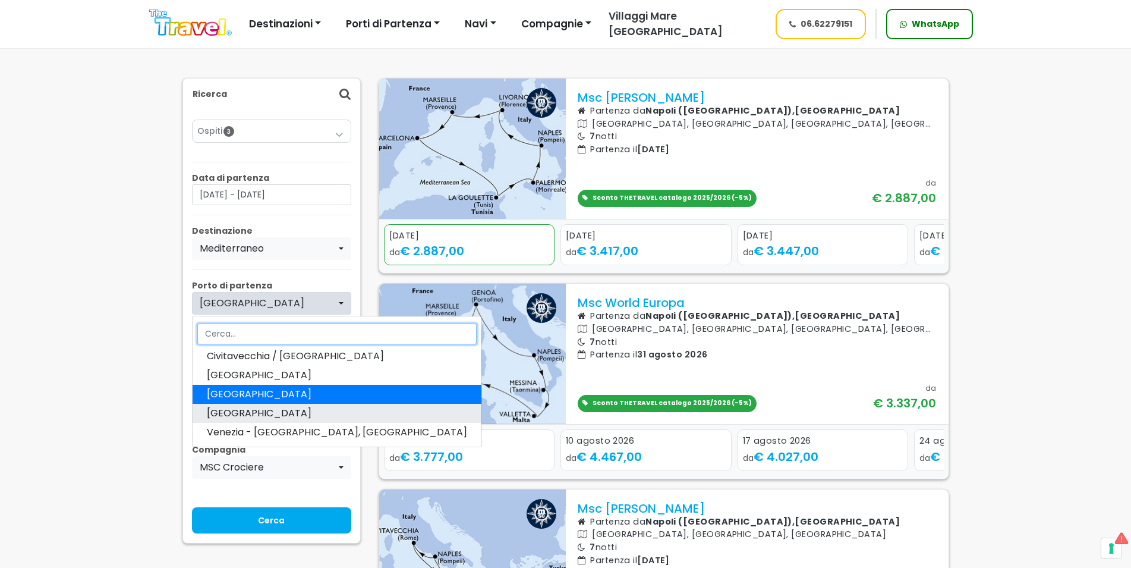
scroll to position [0, 0]
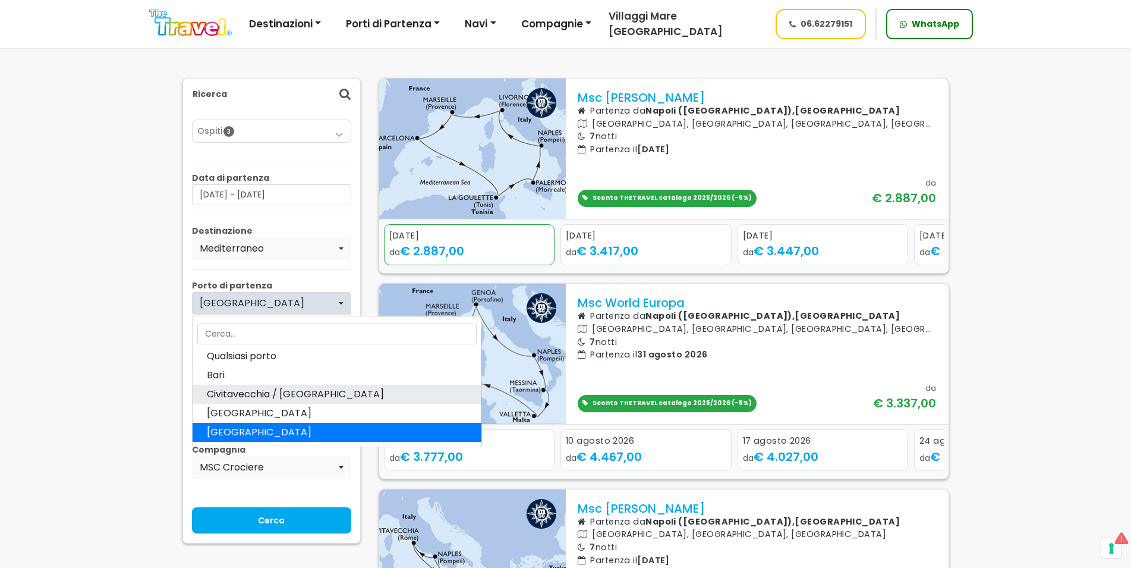
click at [265, 395] on span "Civitavecchia / [GEOGRAPHIC_DATA]" at bounding box center [295, 394] width 177 height 14
select select "CIV"
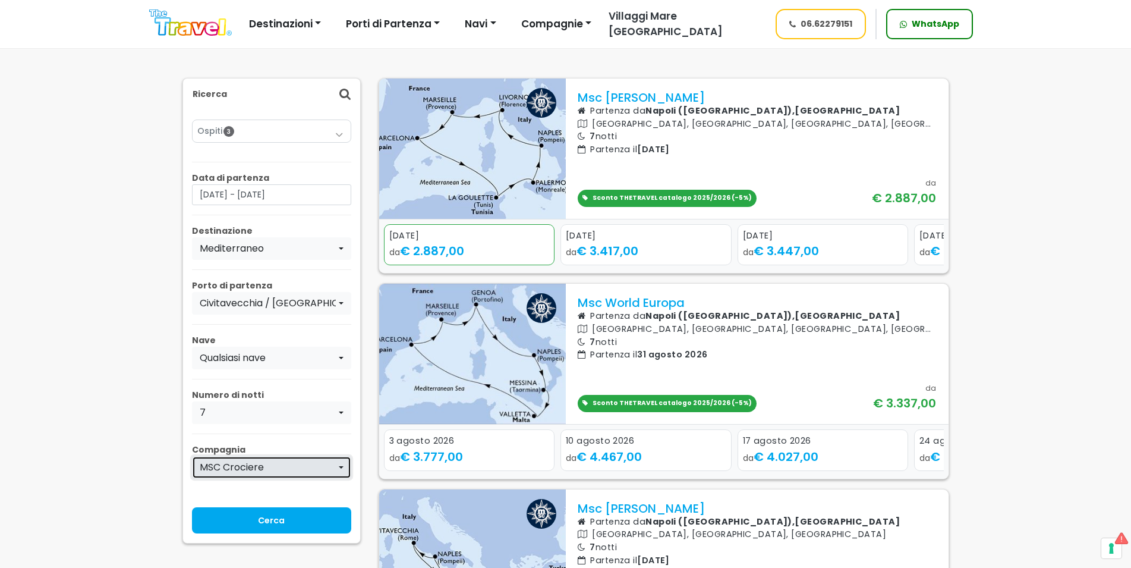
click at [279, 473] on div "MSC Crociere" at bounding box center [268, 467] width 137 height 14
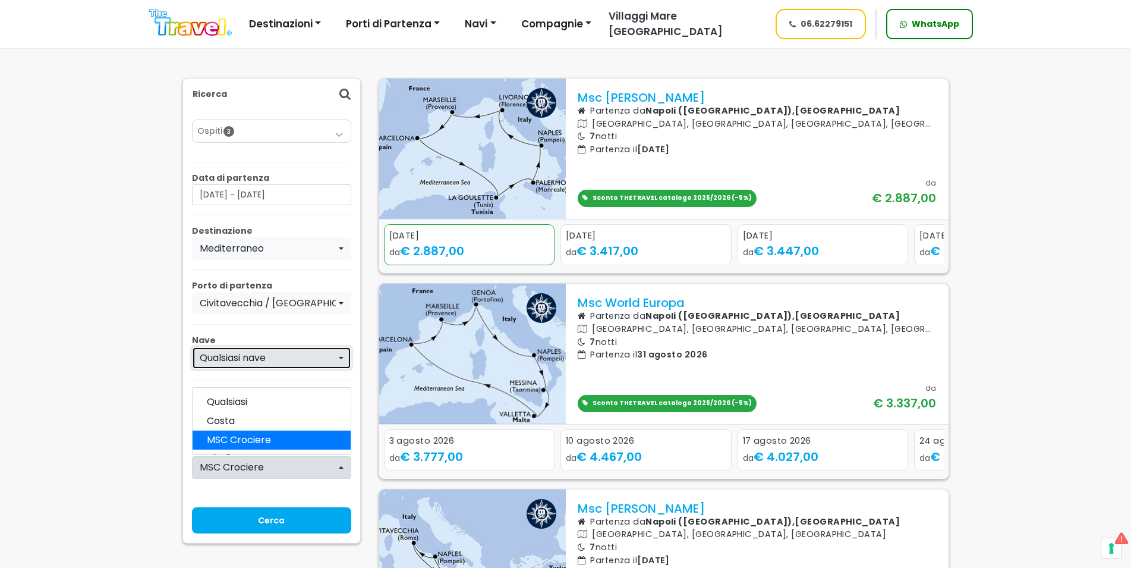
click at [270, 356] on div "Qualsiasi nave" at bounding box center [268, 358] width 137 height 14
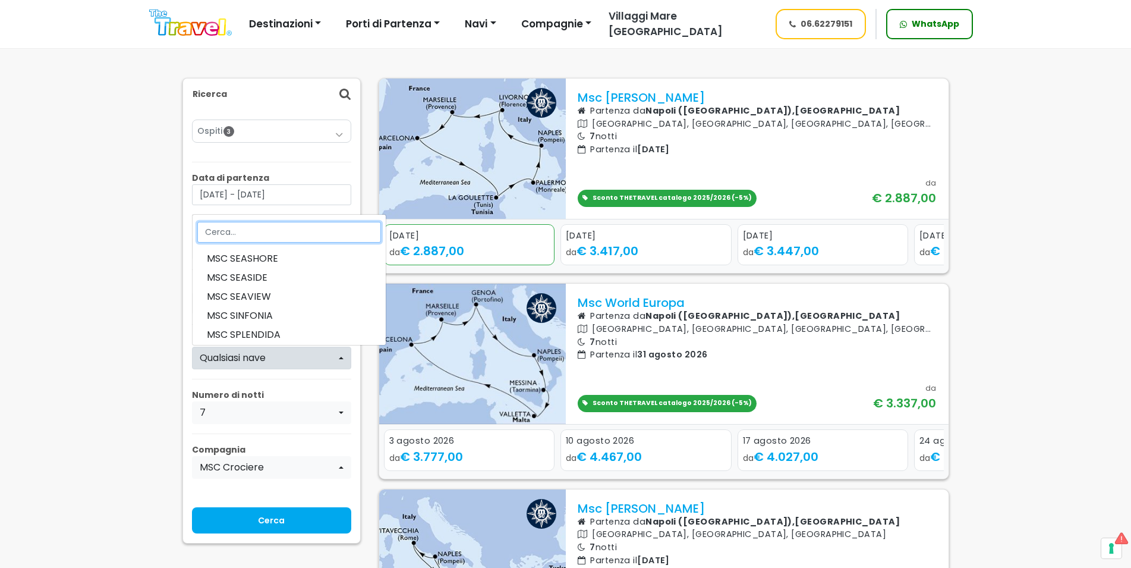
scroll to position [492, 0]
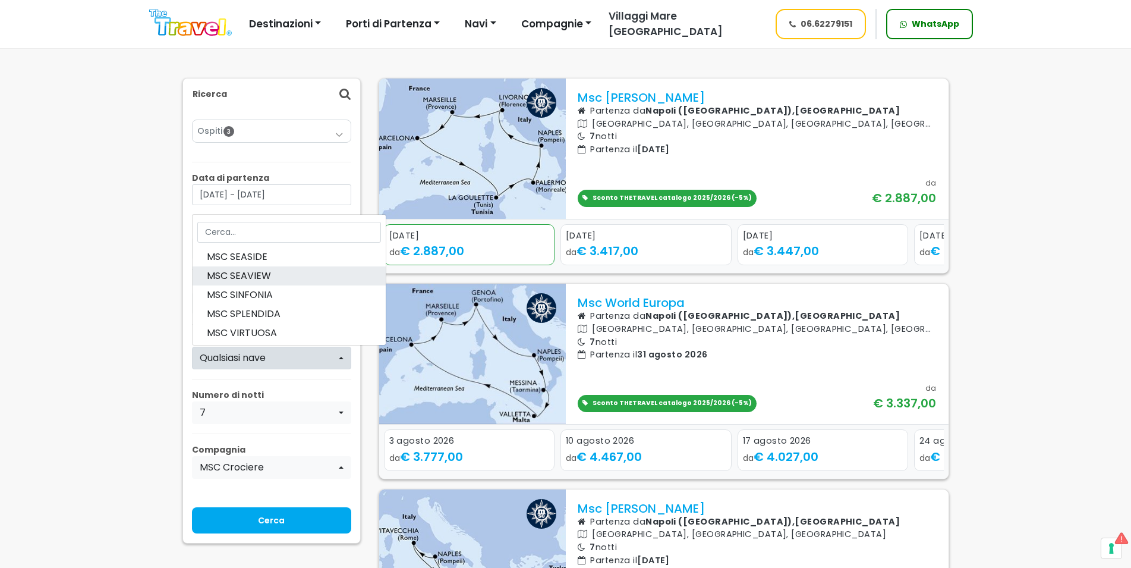
click at [271, 282] on link "MSC SEAVIEW" at bounding box center [289, 275] width 193 height 19
select select "SV"
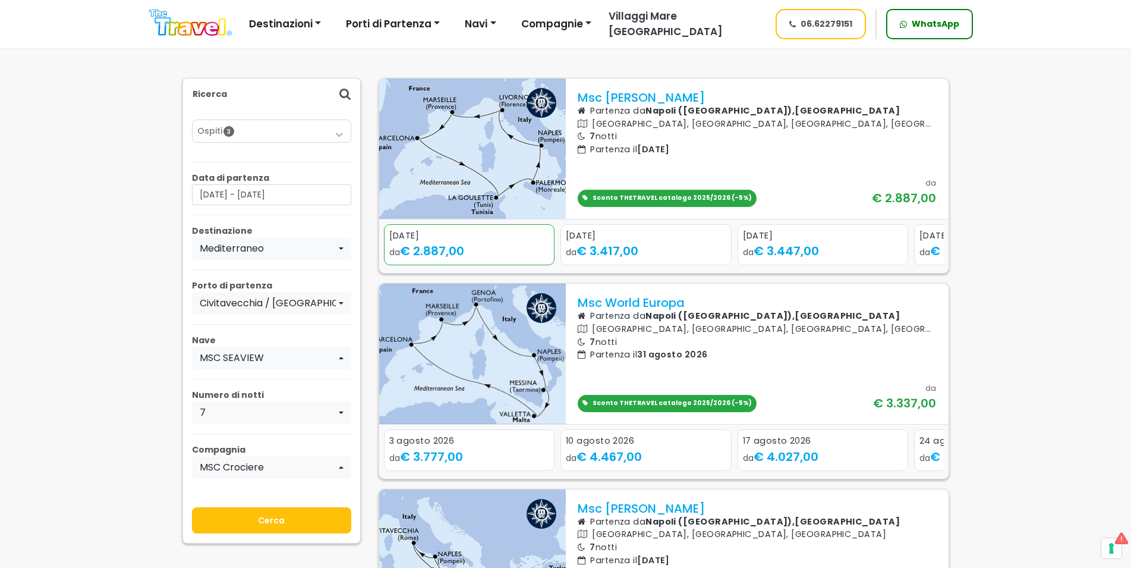
click at [329, 509] on input "Cerca" at bounding box center [271, 520] width 159 height 26
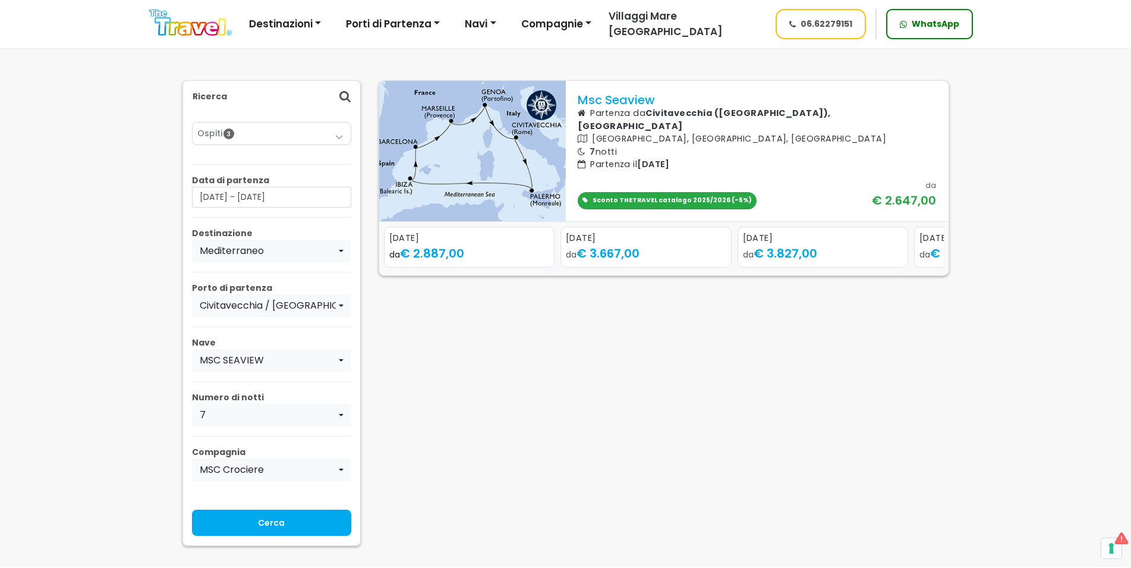
scroll to position [121, 0]
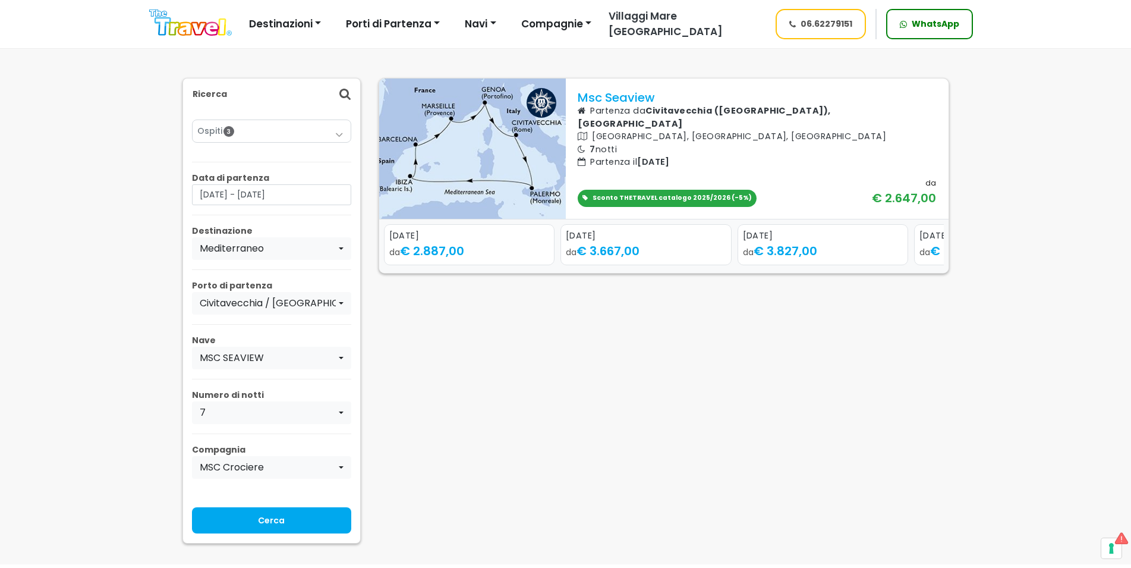
click at [630, 177] on div "Sconto THETRAVEL catalogo 2025/2026 (-5%) da € 2.647,00" at bounding box center [757, 192] width 359 height 30
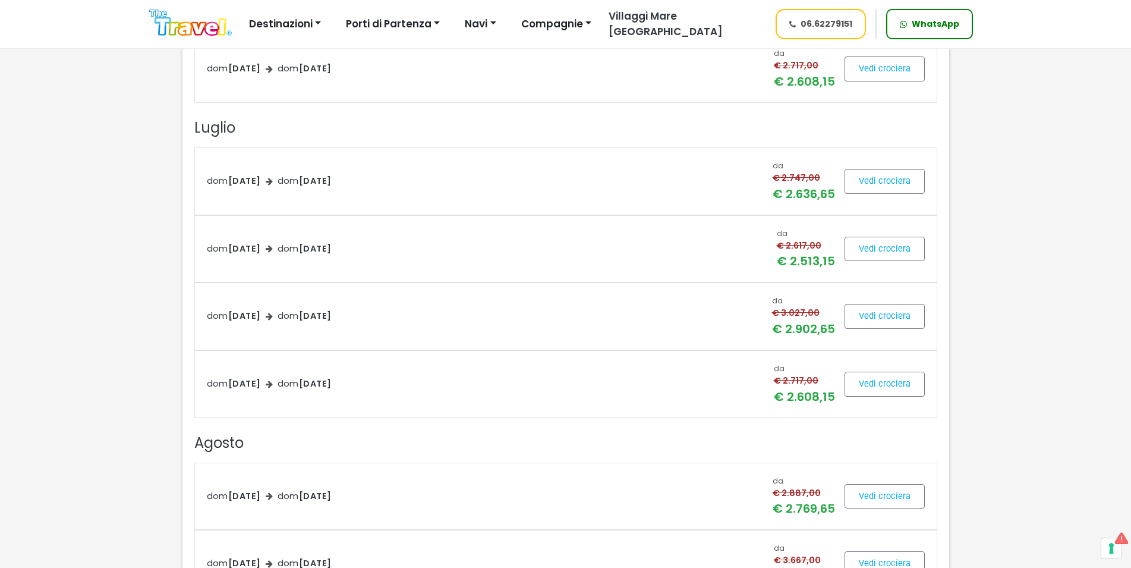
scroll to position [1273, 0]
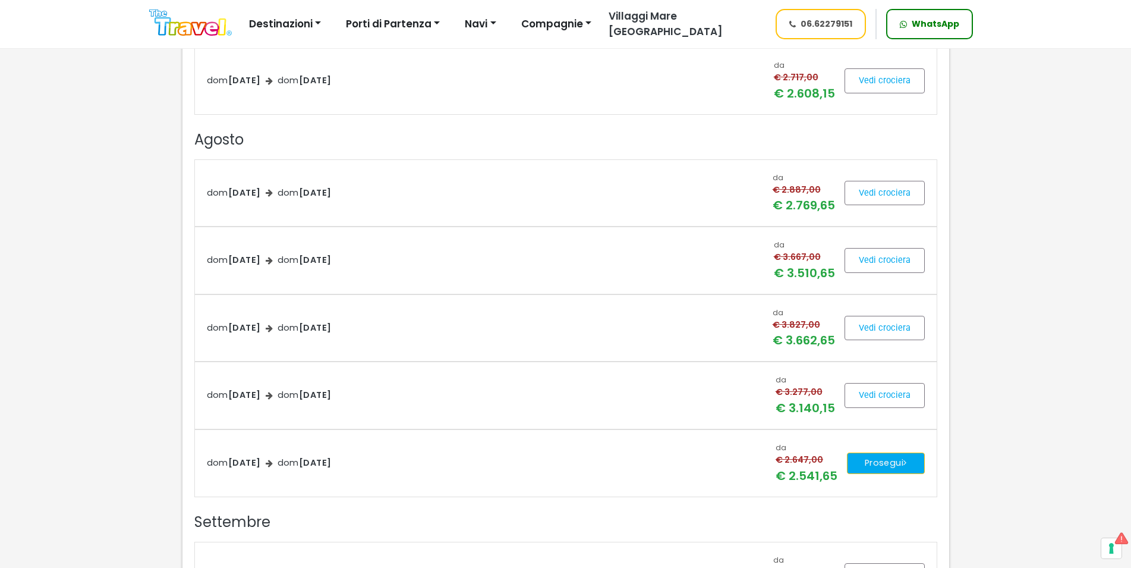
click at [904, 470] on button "Prosegui" at bounding box center [886, 462] width 78 height 21
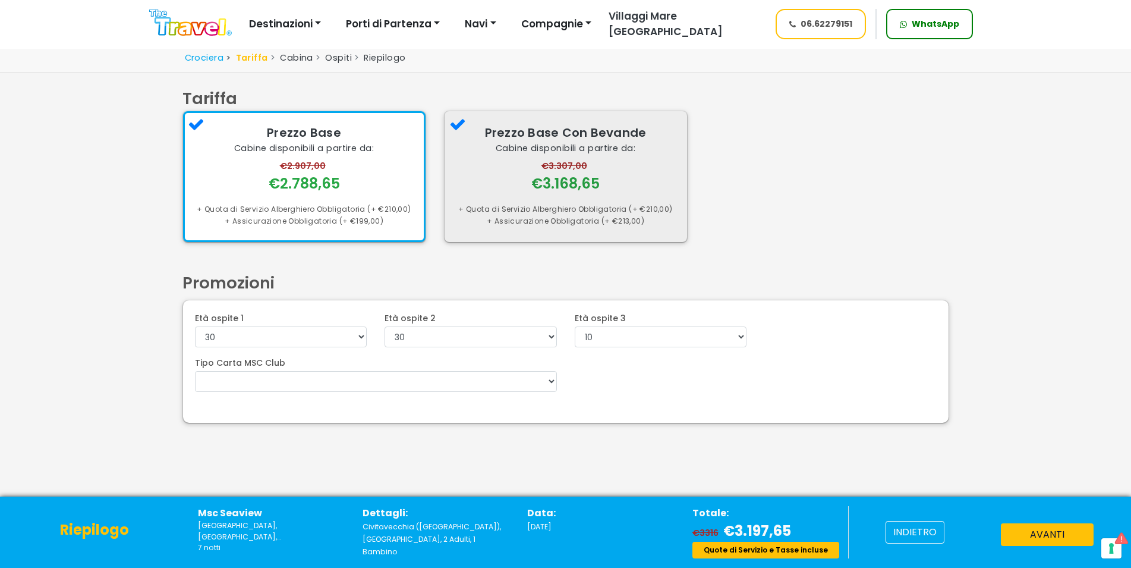
click at [550, 204] on div "+ Quota di Servizio Alberghiero Obbligatoria (+ €210,00)" at bounding box center [566, 209] width 219 height 12
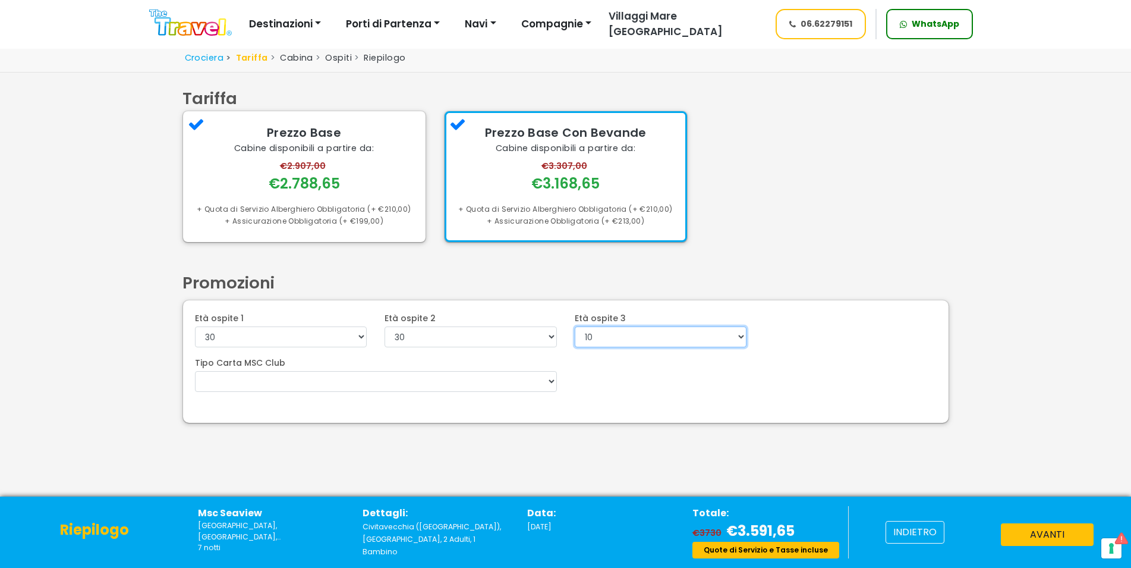
click at [575, 326] on select "0 1 2 3 4 5 6 7 8 9 10 11 12 13 14 15 16 17 18 19 20 21 22" at bounding box center [661, 336] width 172 height 21
select select "6"
click option "6" at bounding box center [0, 0] width 0 height 0
click at [1055, 528] on button "avanti" at bounding box center [1047, 534] width 93 height 23
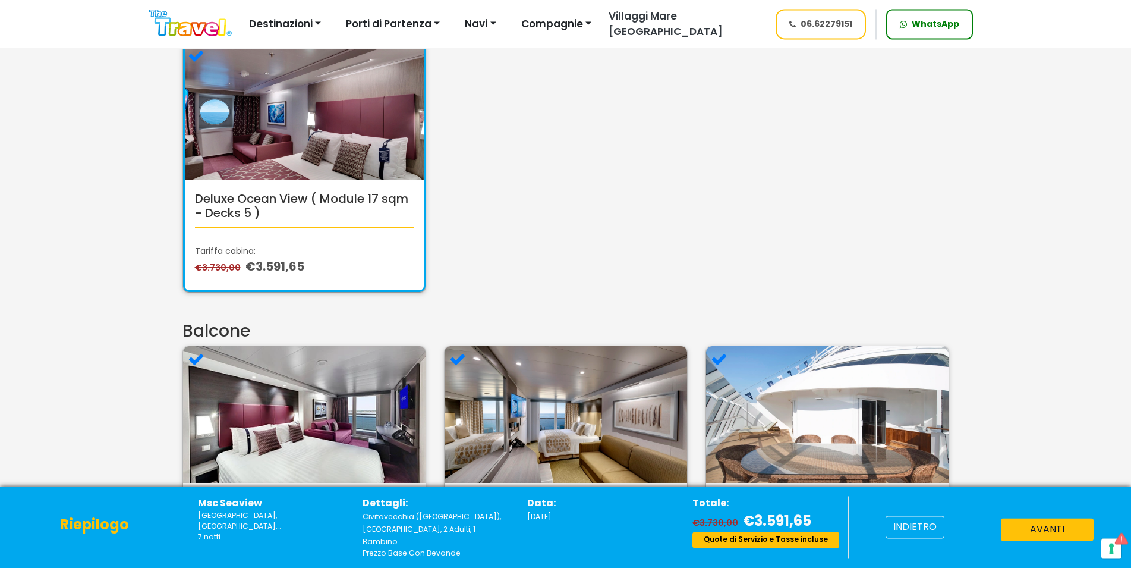
scroll to position [243, 0]
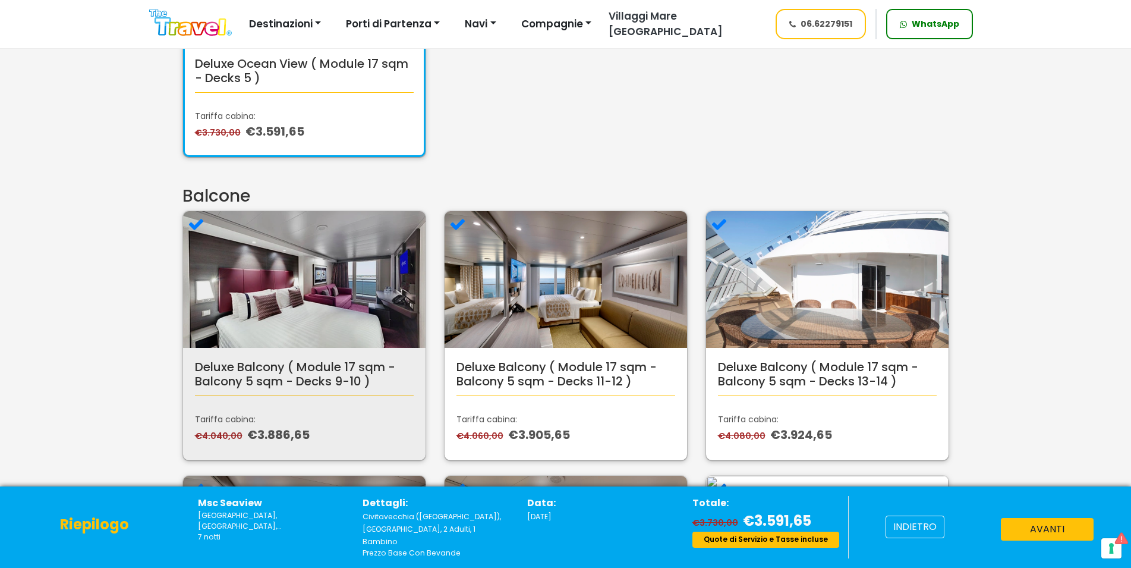
click at [309, 438] on p "€4.040,00 €3.886,65" at bounding box center [304, 435] width 219 height 18
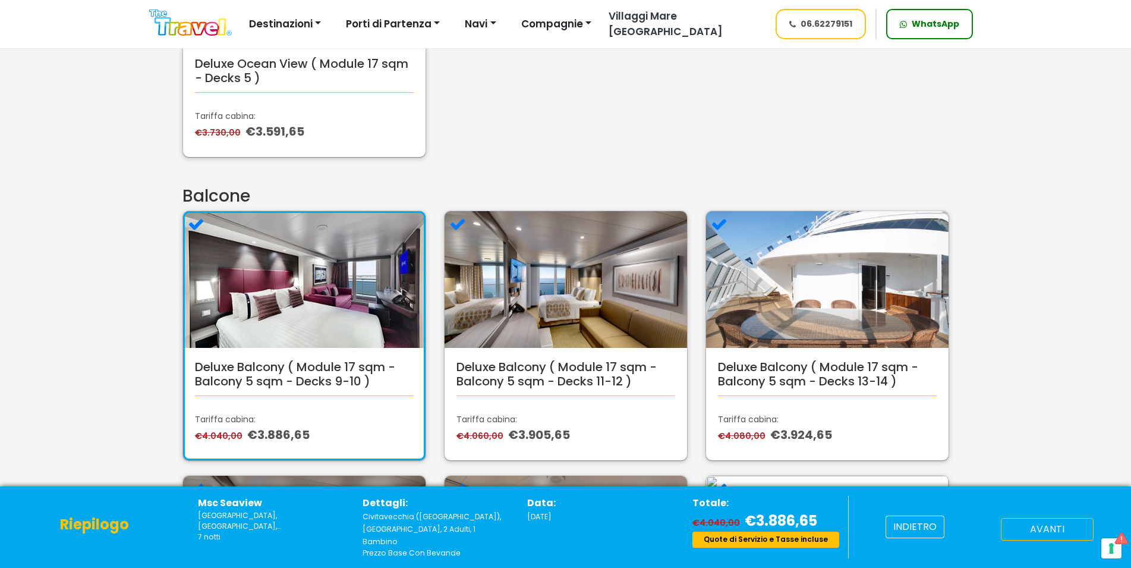
click at [1067, 534] on button "avanti" at bounding box center [1047, 529] width 93 height 23
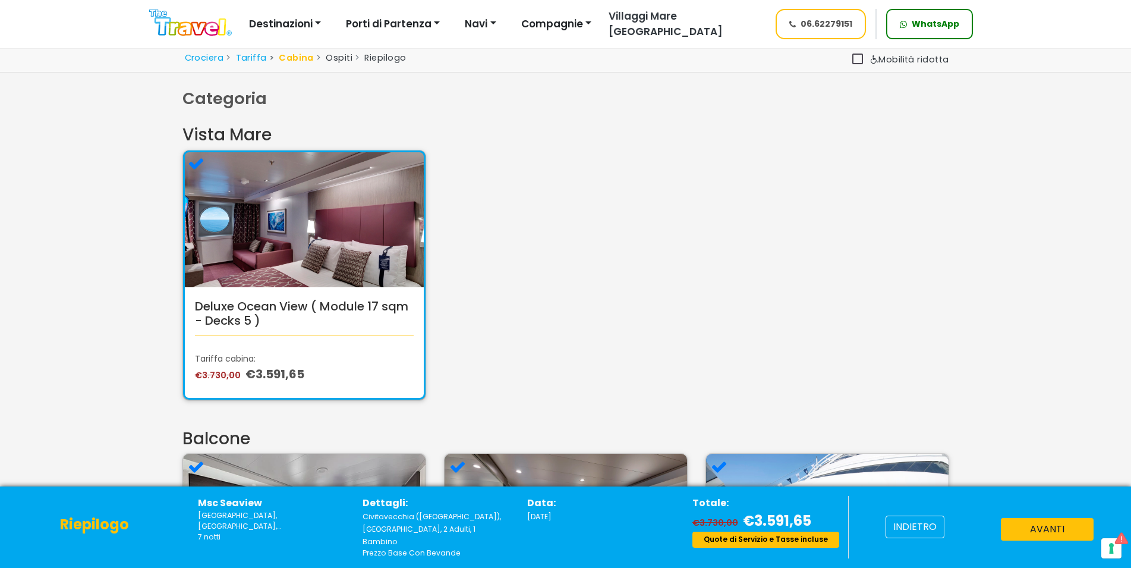
scroll to position [243, 0]
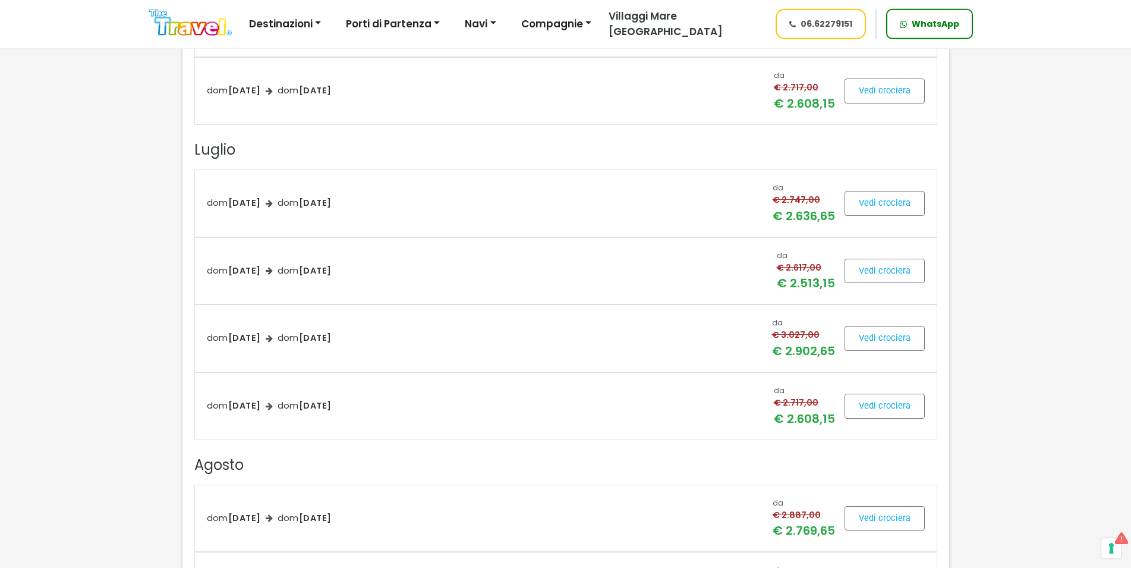
scroll to position [970, 0]
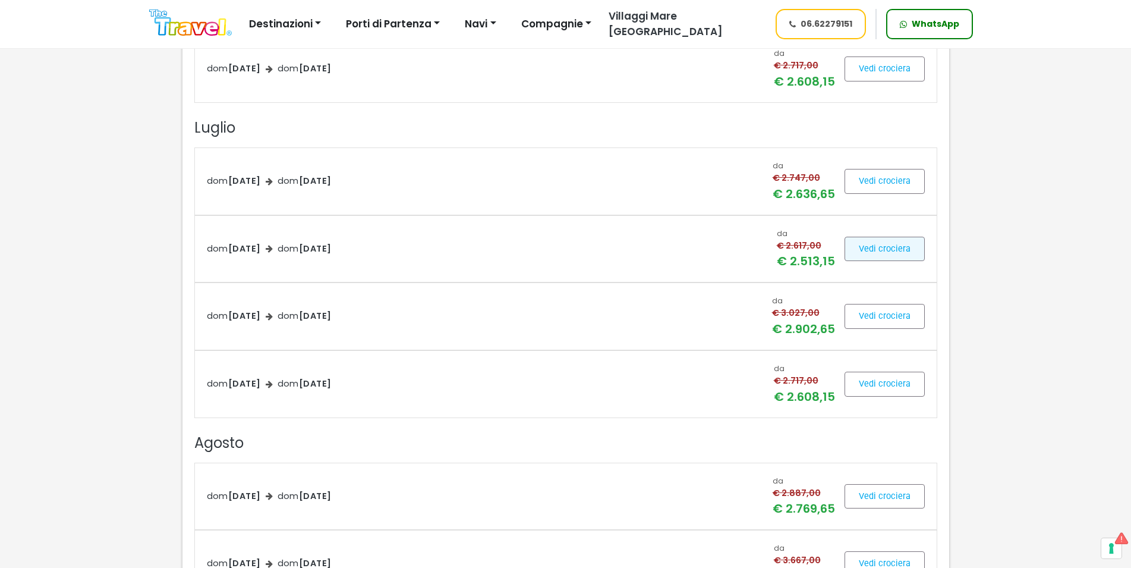
click at [902, 249] on span at bounding box center [885, 248] width 80 height 29
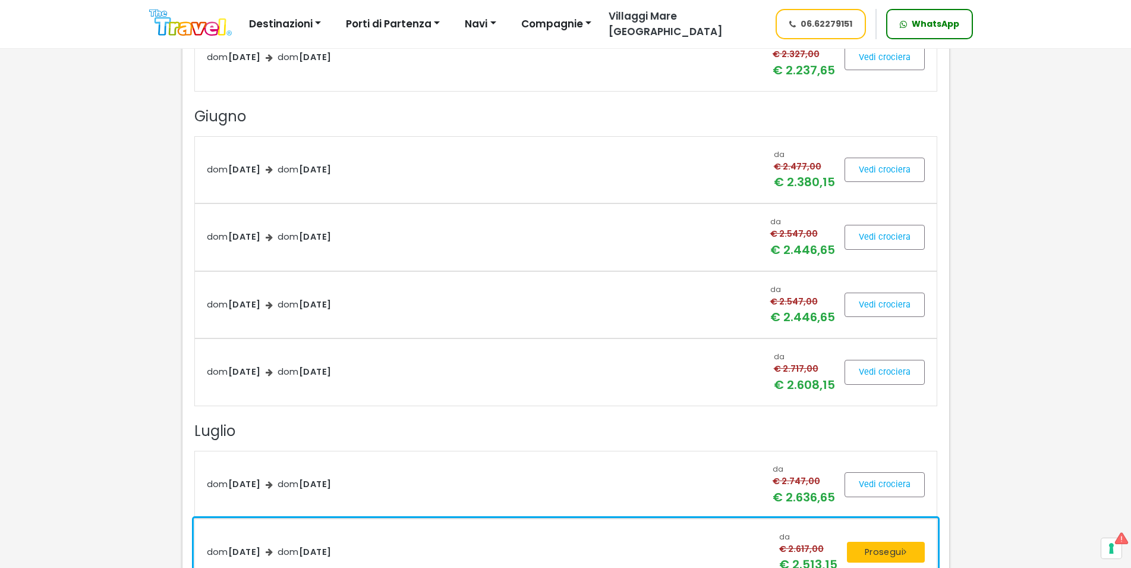
scroll to position [910, 0]
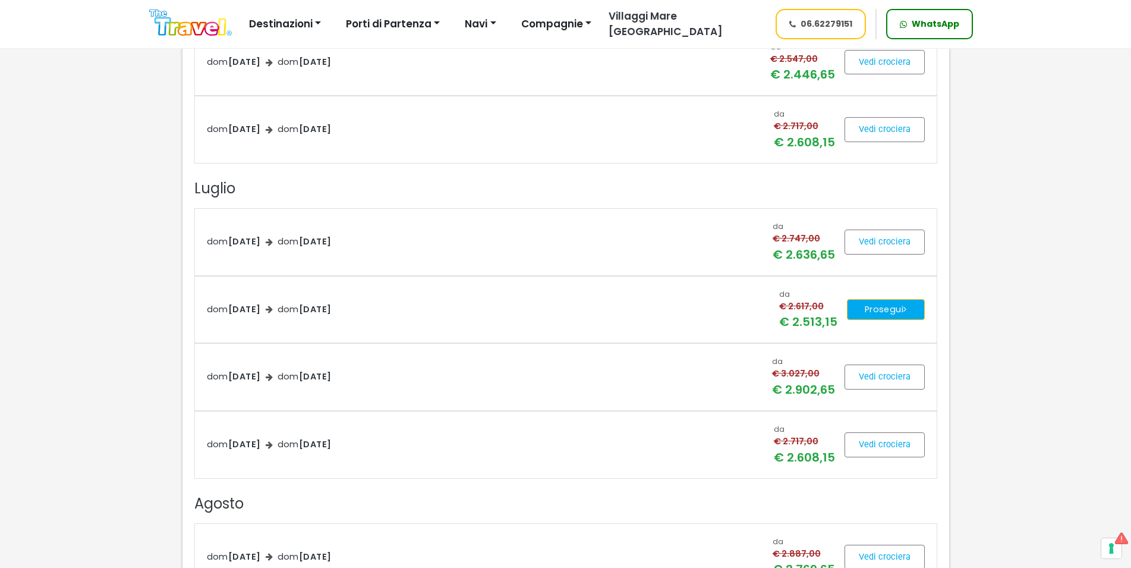
click at [899, 310] on button "Prosegui" at bounding box center [886, 309] width 78 height 21
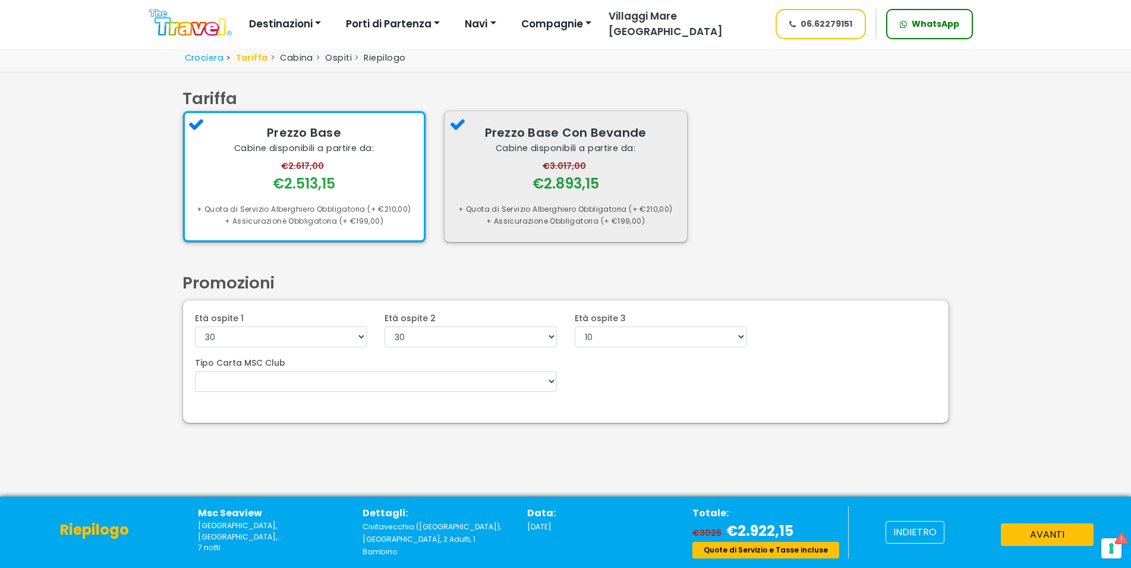
click at [565, 207] on div "+ Quota di Servizio Alberghiero Obbligatoria (+ €210,00)" at bounding box center [566, 209] width 219 height 12
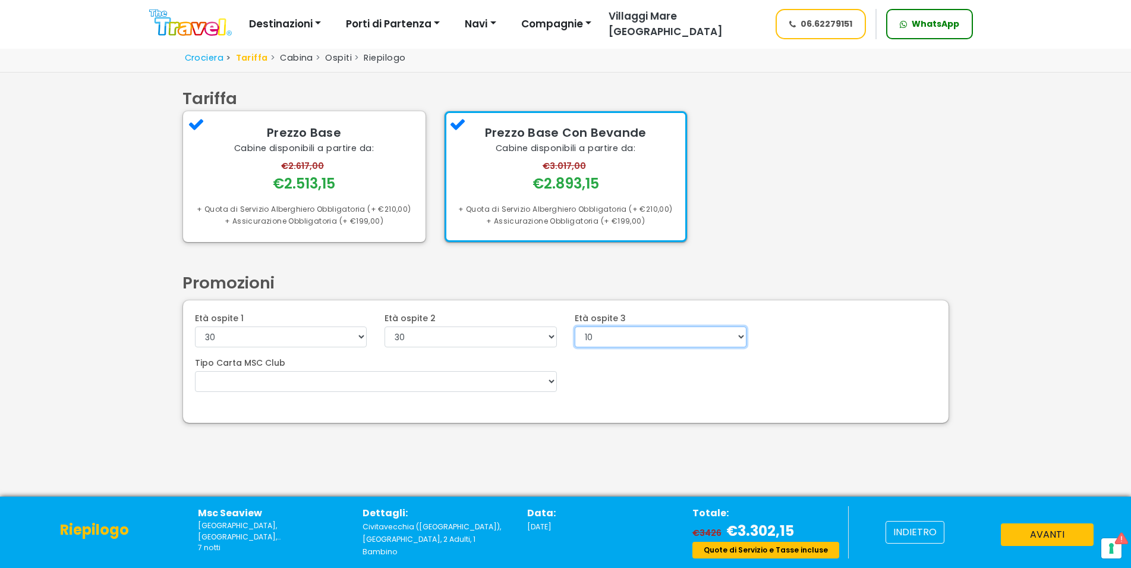
select select "6"
click option "6" at bounding box center [0, 0] width 0 height 0
click at [1046, 528] on button "avanti" at bounding box center [1047, 534] width 93 height 23
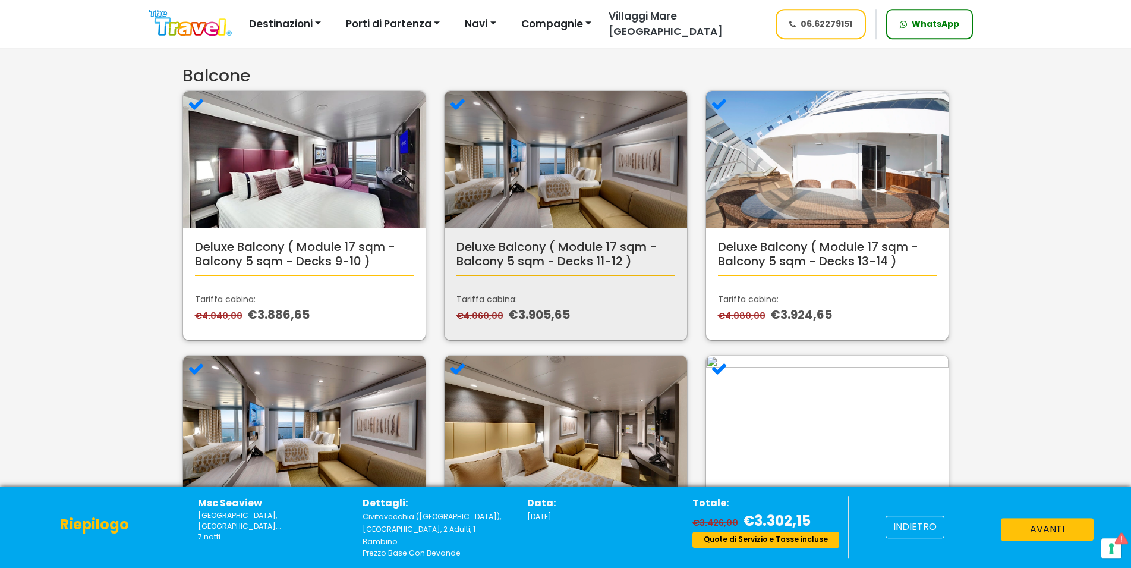
scroll to position [606, 0]
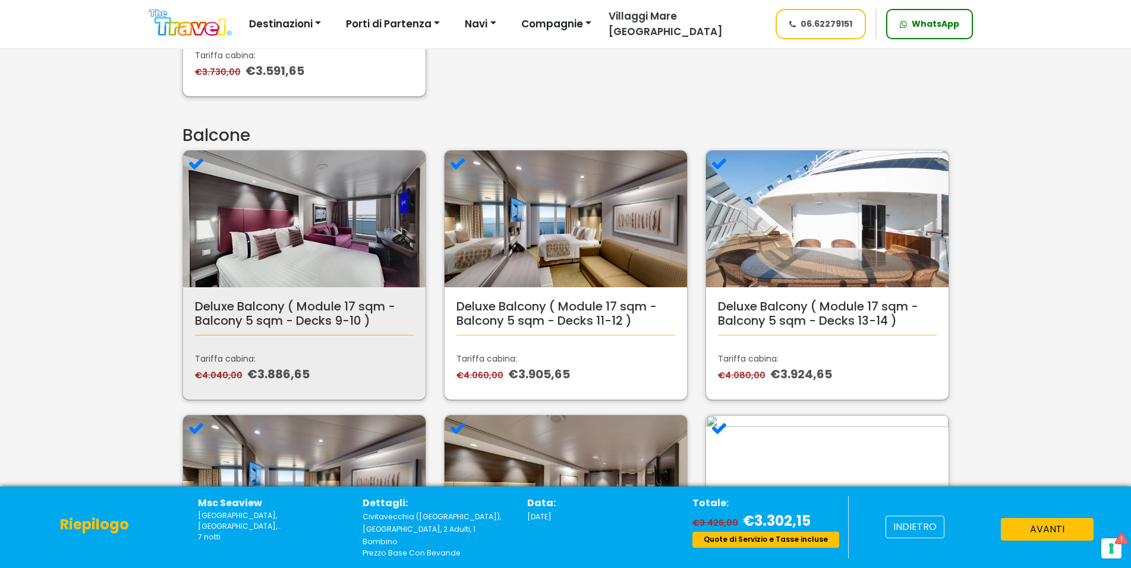
click at [307, 363] on p "Tariffa cabina:" at bounding box center [304, 359] width 219 height 12
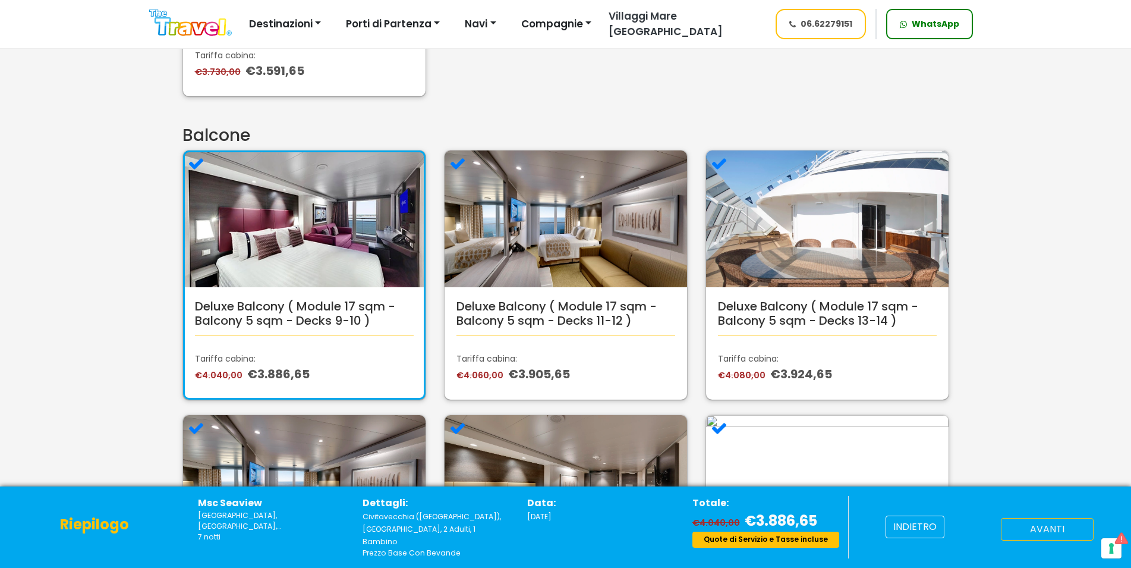
click at [1044, 540] on button "avanti" at bounding box center [1047, 529] width 93 height 23
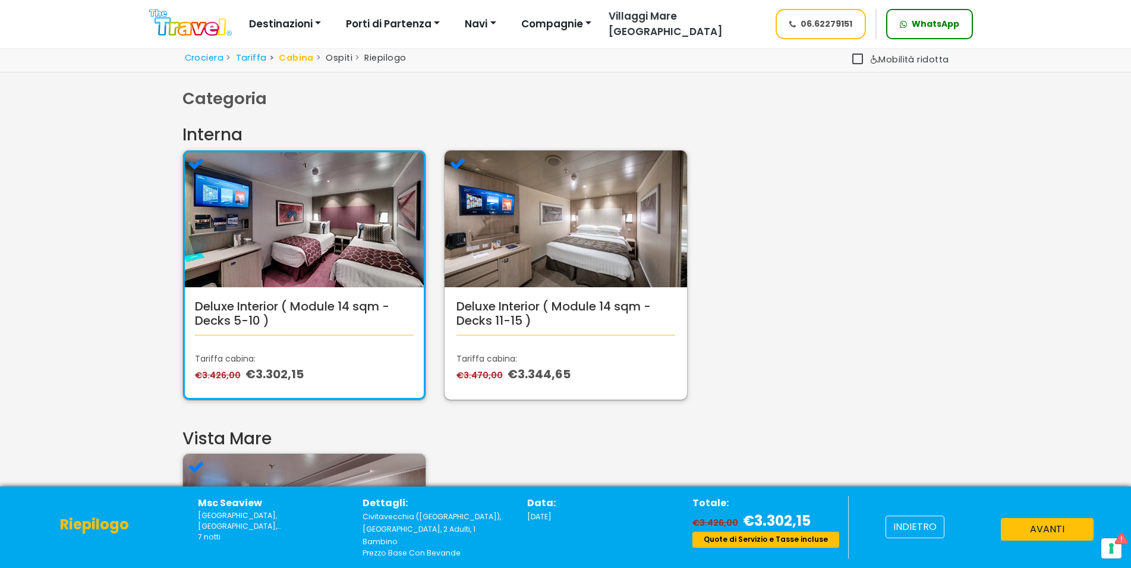
scroll to position [606, 0]
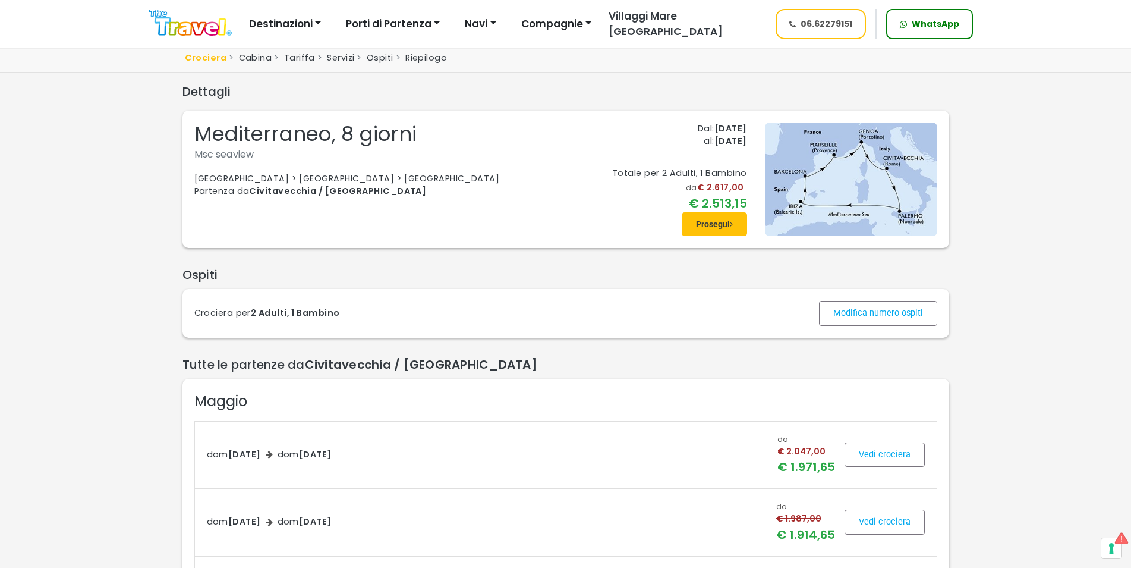
scroll to position [910, 0]
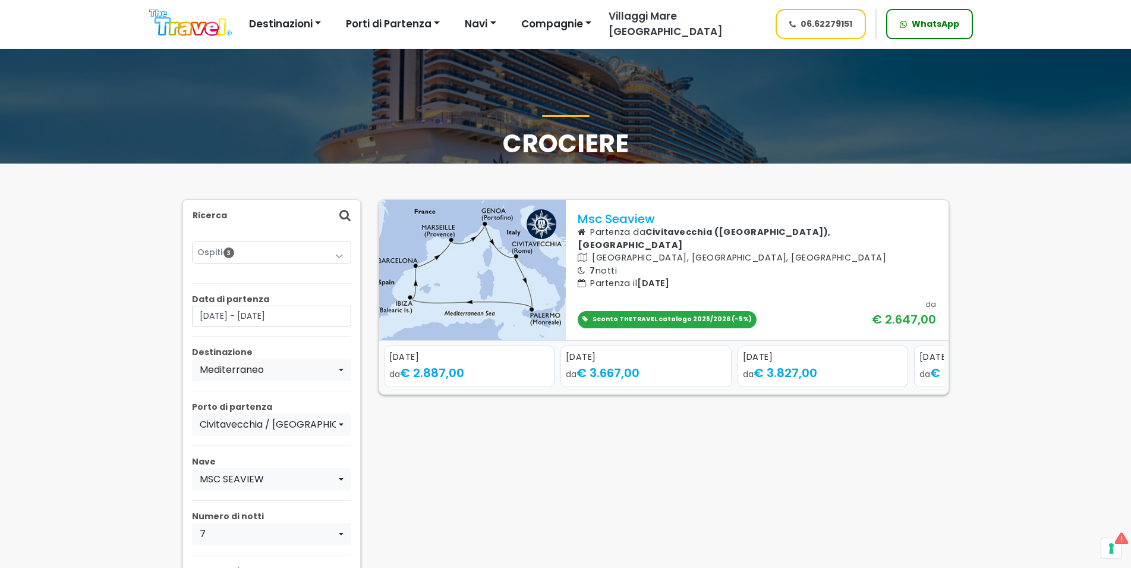
scroll to position [121, 0]
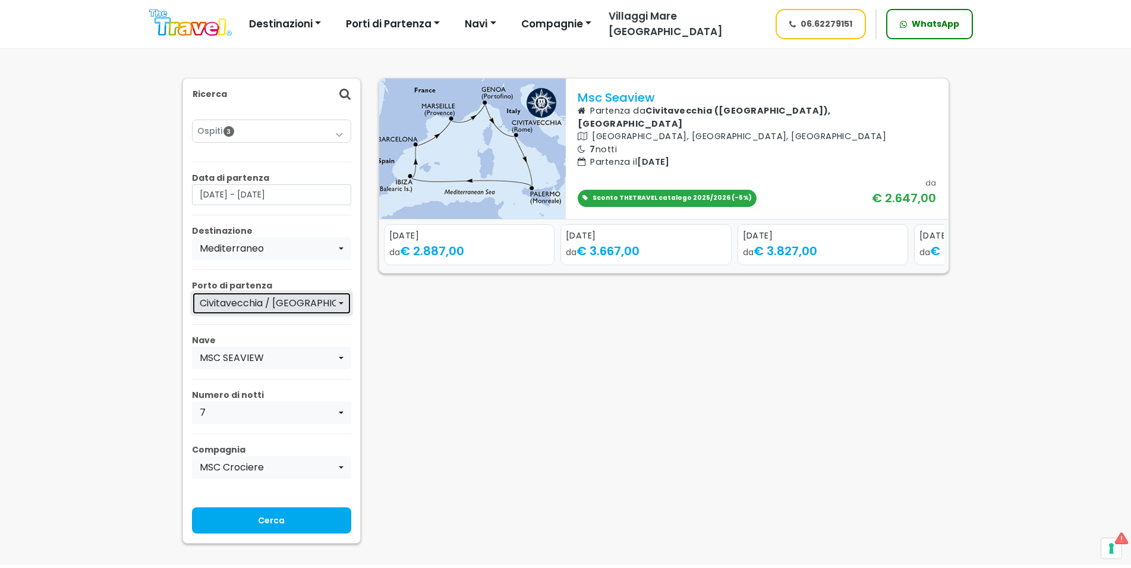
click at [322, 304] on div "Civitavecchia / [GEOGRAPHIC_DATA]" at bounding box center [268, 303] width 137 height 14
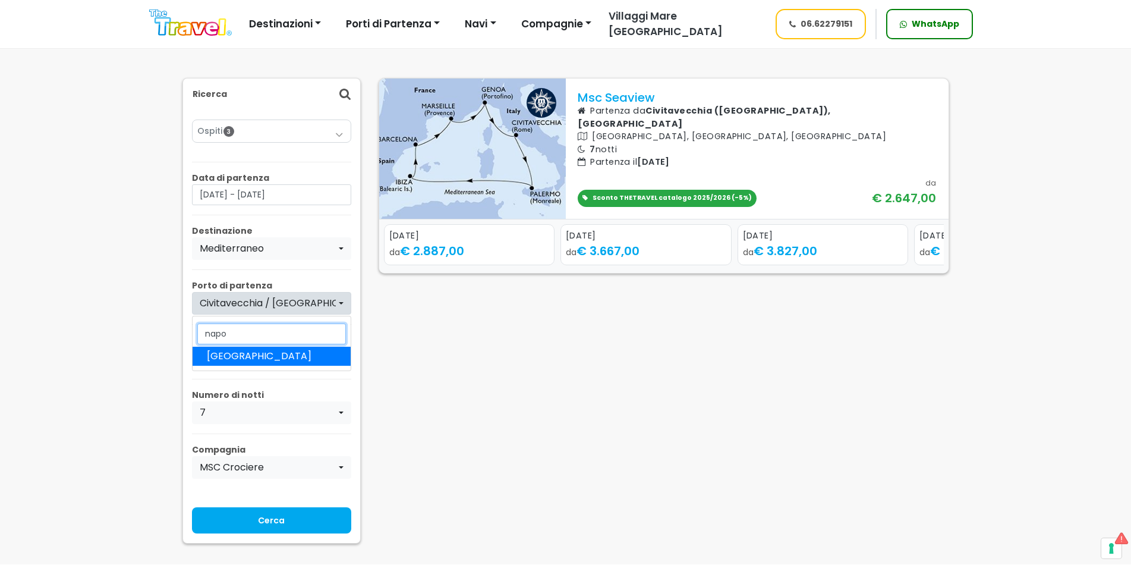
type input "napo"
click at [305, 358] on link "[GEOGRAPHIC_DATA]" at bounding box center [272, 356] width 158 height 19
select select "NAP"
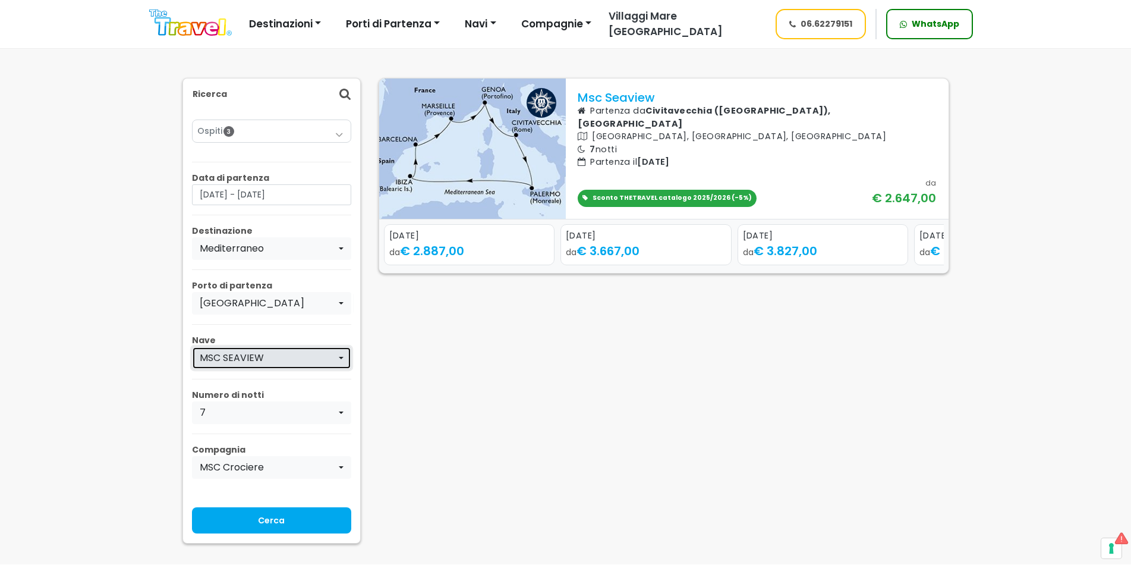
click at [296, 357] on div "MSC SEAVIEW" at bounding box center [268, 358] width 137 height 14
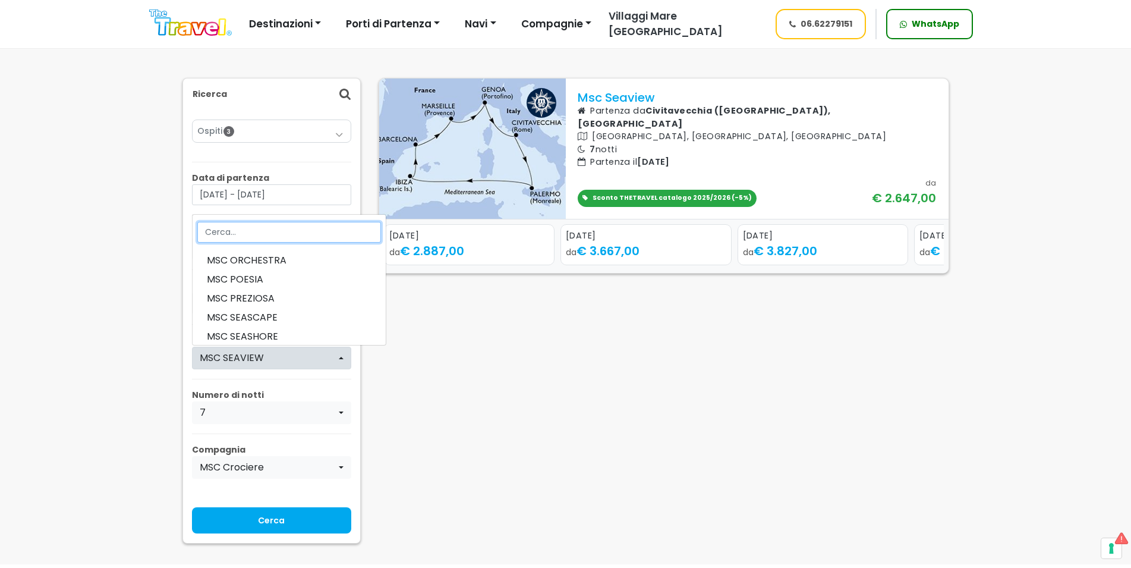
scroll to position [312, 0]
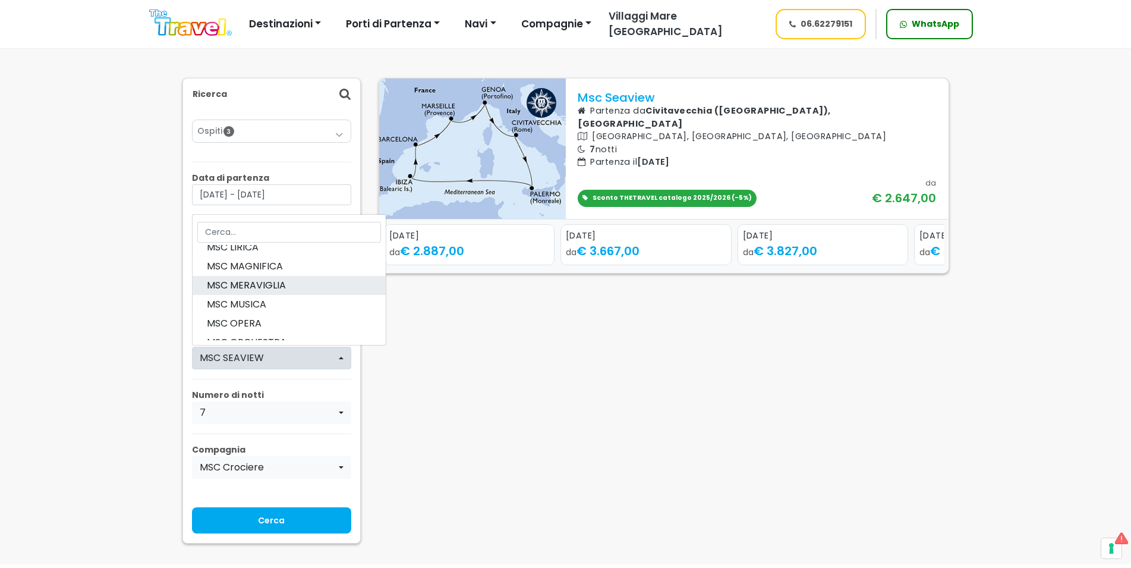
click at [285, 288] on link "MSC MERAVIGLIA" at bounding box center [289, 285] width 193 height 19
select select "MR"
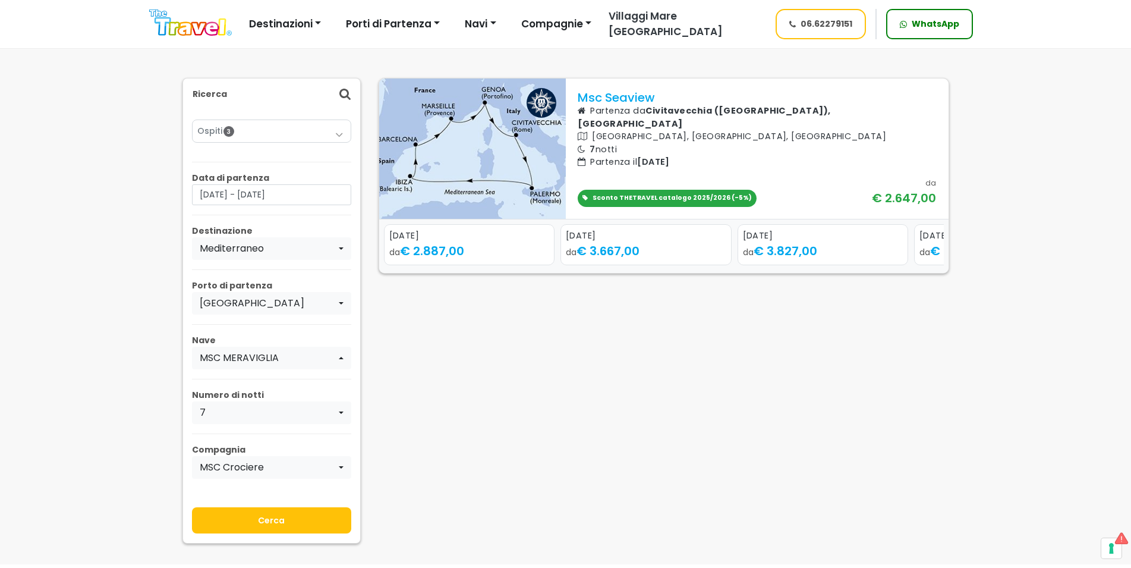
click at [312, 514] on input "Cerca" at bounding box center [271, 520] width 159 height 26
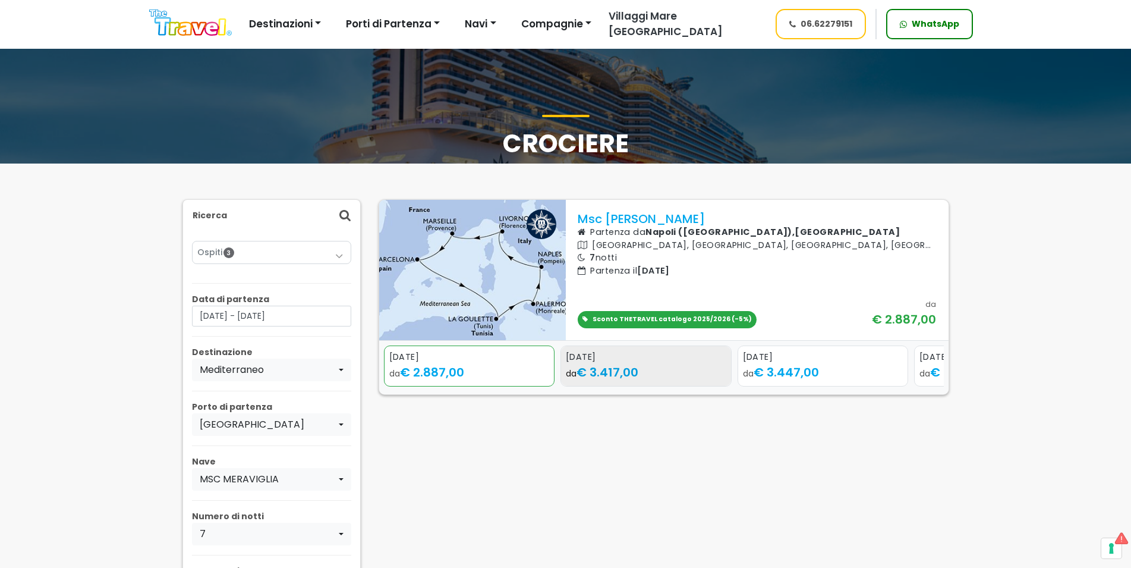
click at [656, 363] on div "da € 3.417,00" at bounding box center [646, 372] width 161 height 18
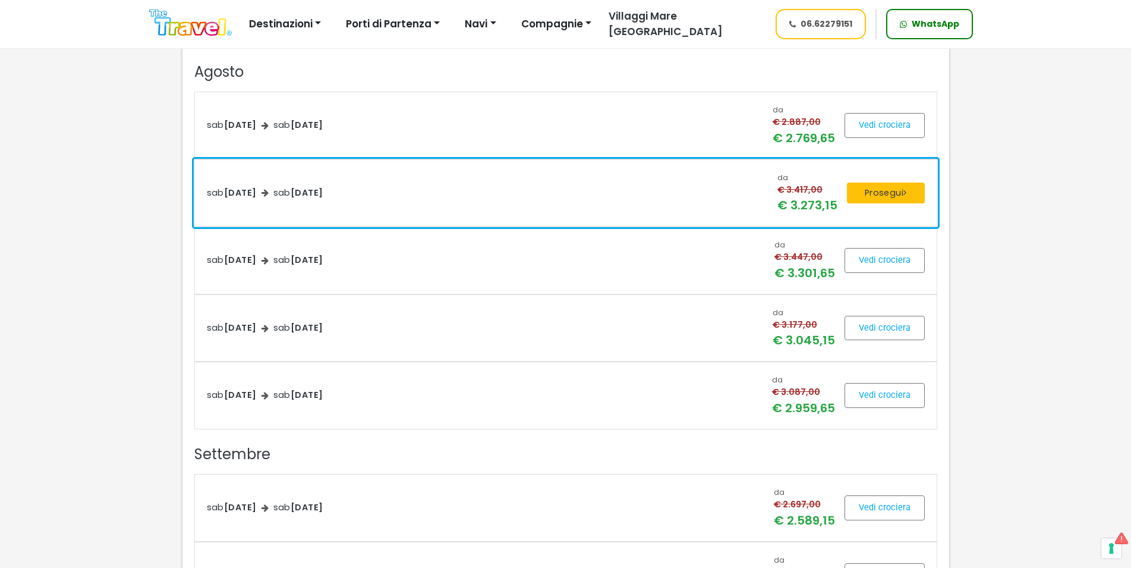
scroll to position [1152, 0]
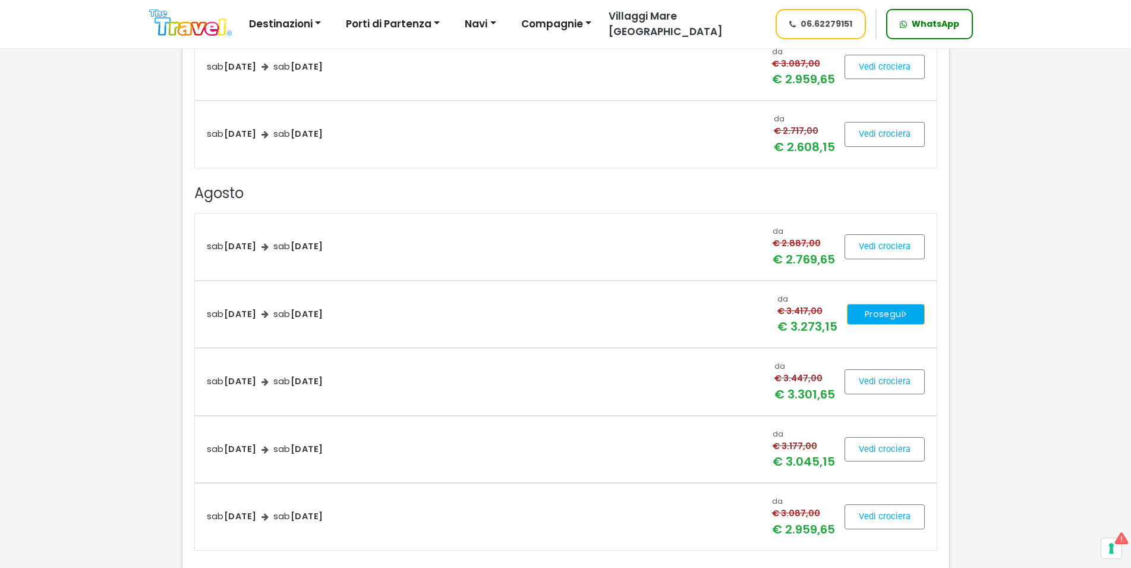
click at [890, 319] on button "Prosegui" at bounding box center [886, 314] width 78 height 21
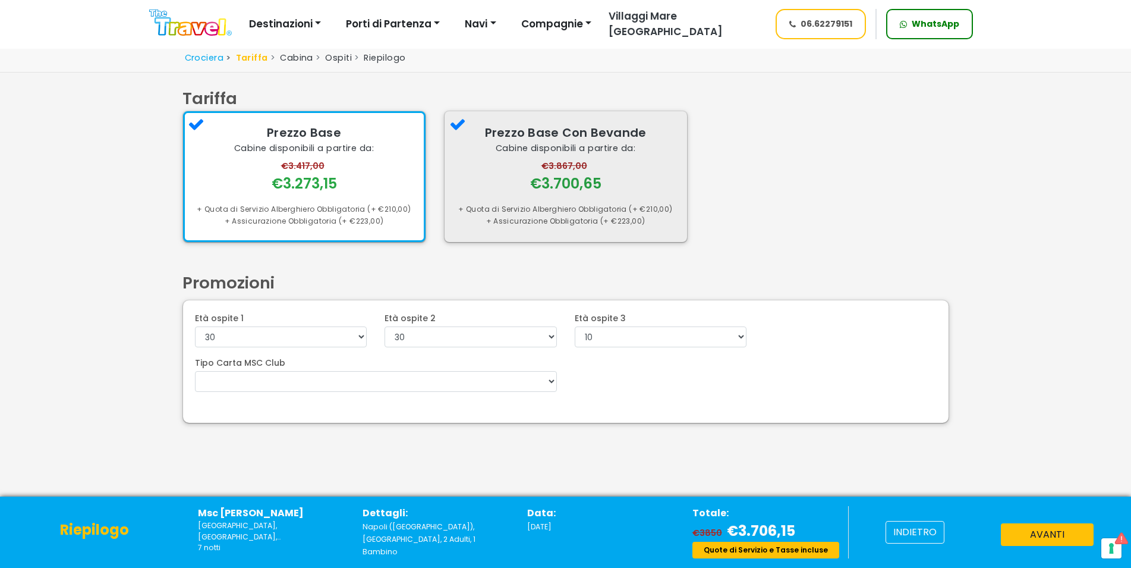
click at [594, 190] on div "€3.700,65" at bounding box center [565, 183] width 71 height 21
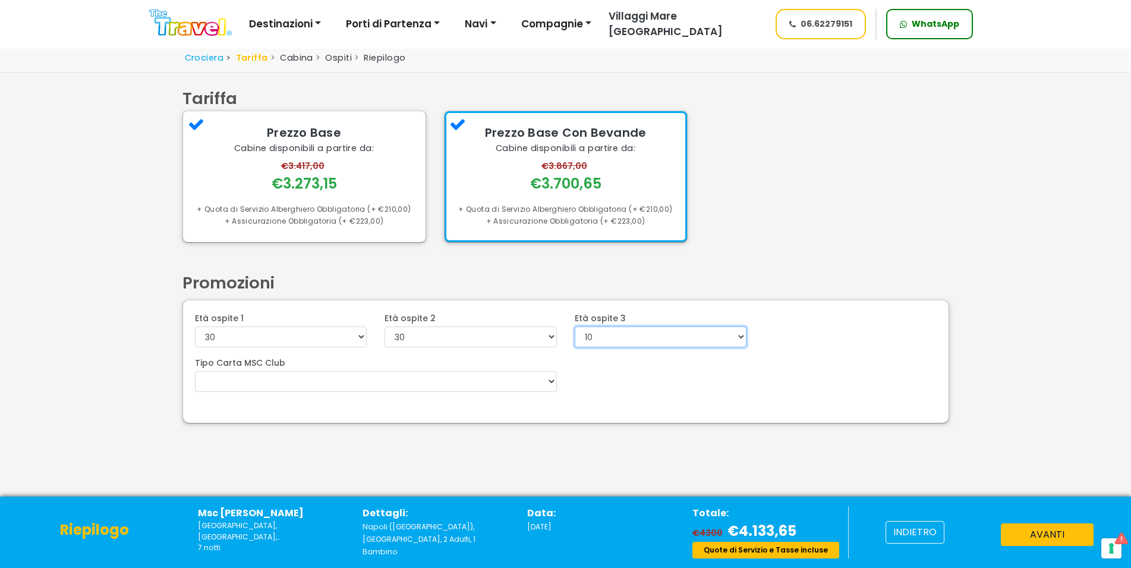
click at [575, 326] on select "0 1 2 3 4 5 6 7 8 9 10 11 12 13 14 15 16 17 18 19 20 21 22" at bounding box center [661, 336] width 172 height 21
select select "6"
click option "6" at bounding box center [0, 0] width 0 height 0
click at [1039, 532] on button "avanti" at bounding box center [1047, 534] width 93 height 23
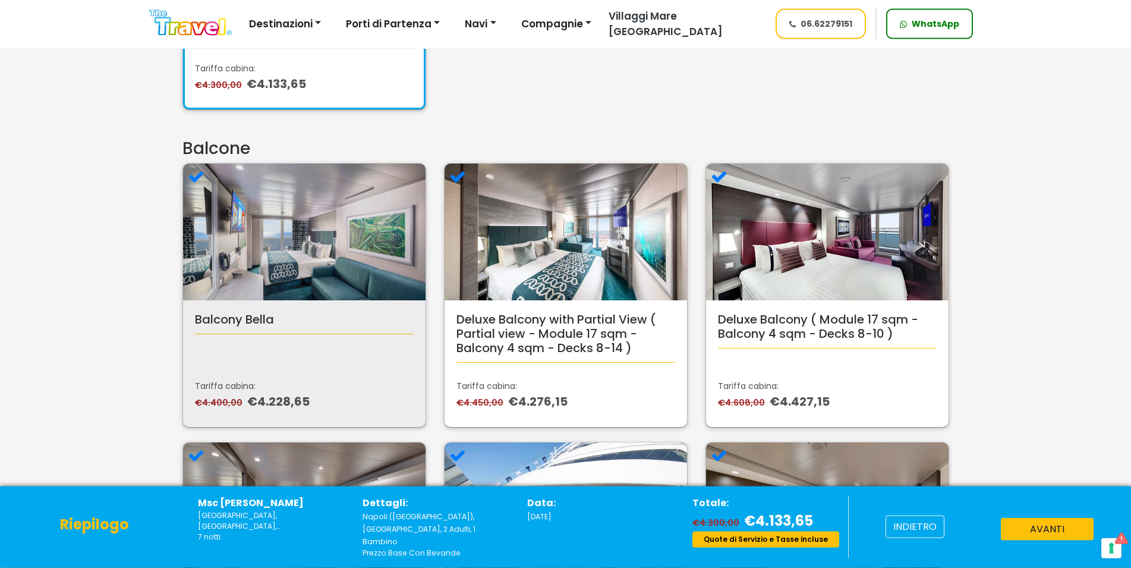
scroll to position [303, 0]
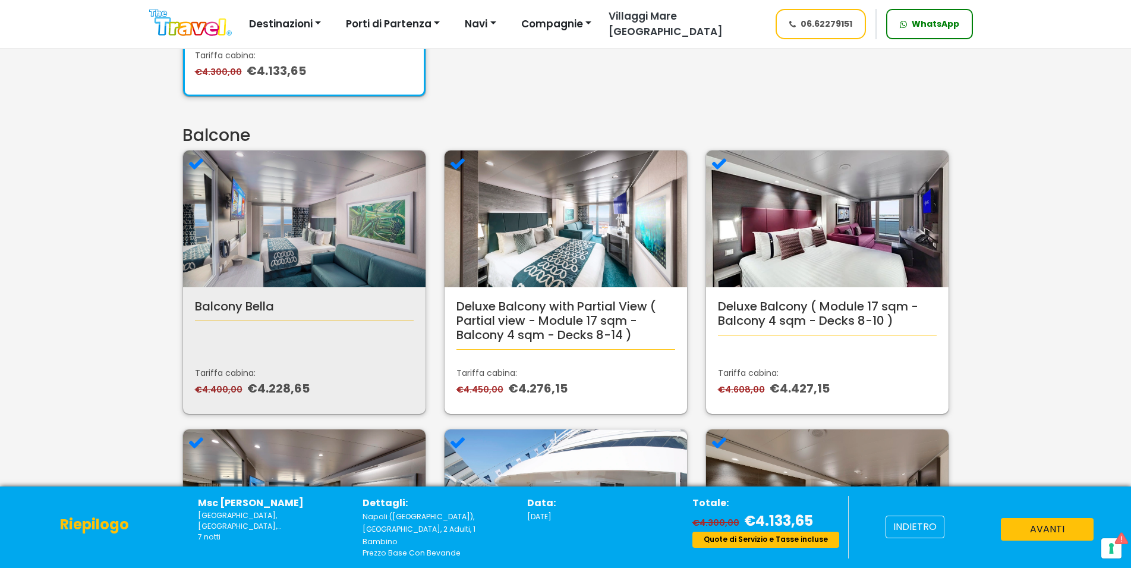
click at [326, 372] on p "Tariffa cabina:" at bounding box center [304, 373] width 219 height 12
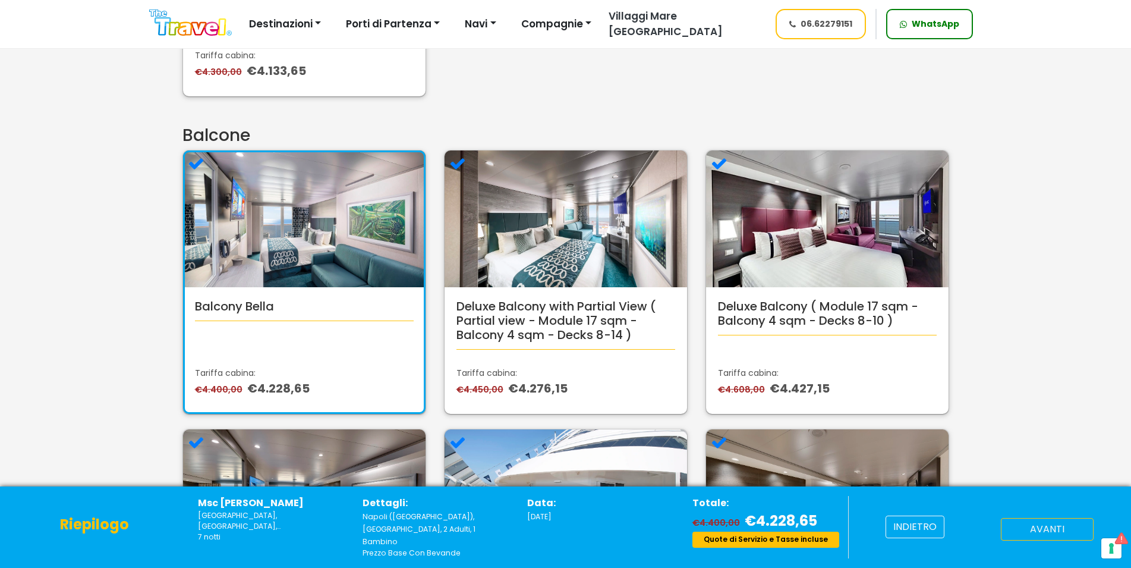
click at [1023, 529] on button "avanti" at bounding box center [1047, 529] width 93 height 23
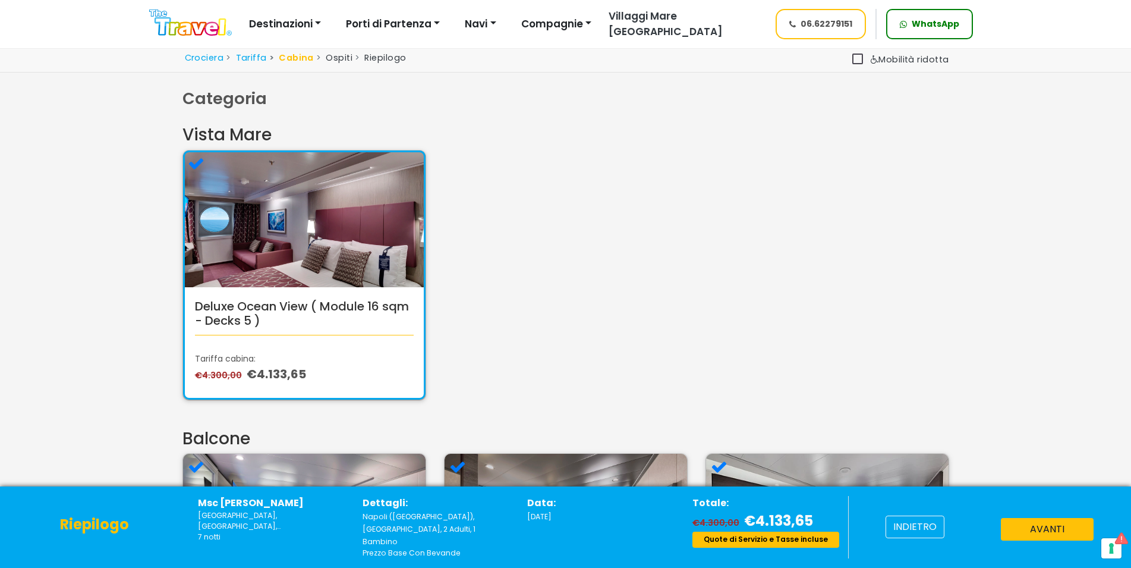
scroll to position [303, 0]
